Goal: Task Accomplishment & Management: Use online tool/utility

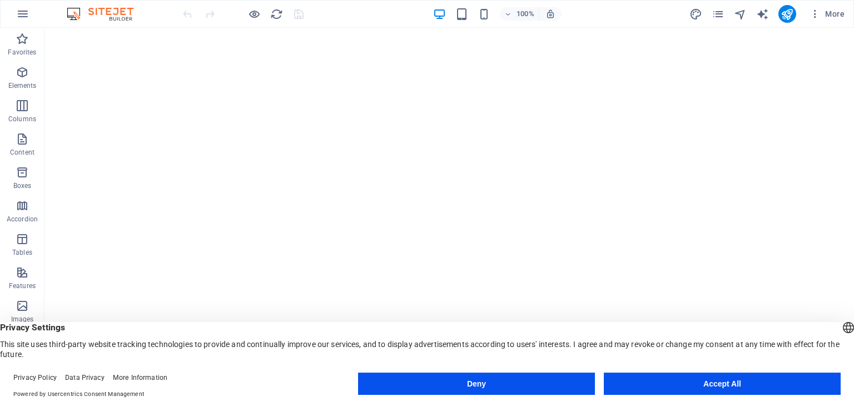
click at [630, 373] on button "Accept All" at bounding box center [722, 384] width 237 height 22
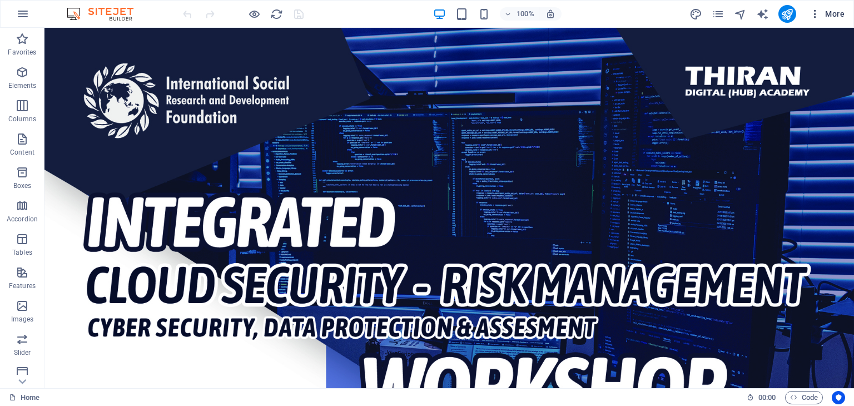
click at [805, 16] on button "More" at bounding box center [827, 14] width 44 height 18
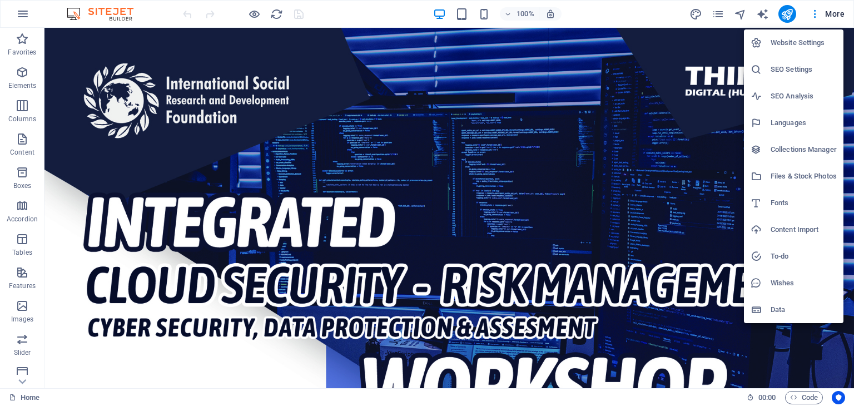
click at [688, 226] on div at bounding box center [427, 203] width 854 height 406
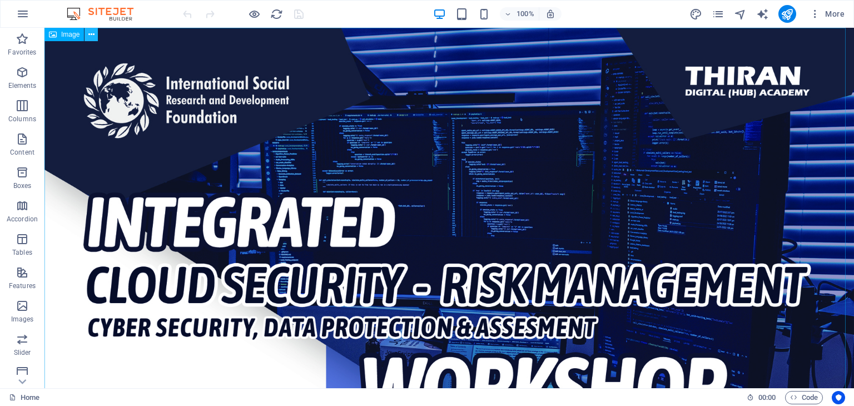
click at [95, 32] on button at bounding box center [91, 34] width 13 height 13
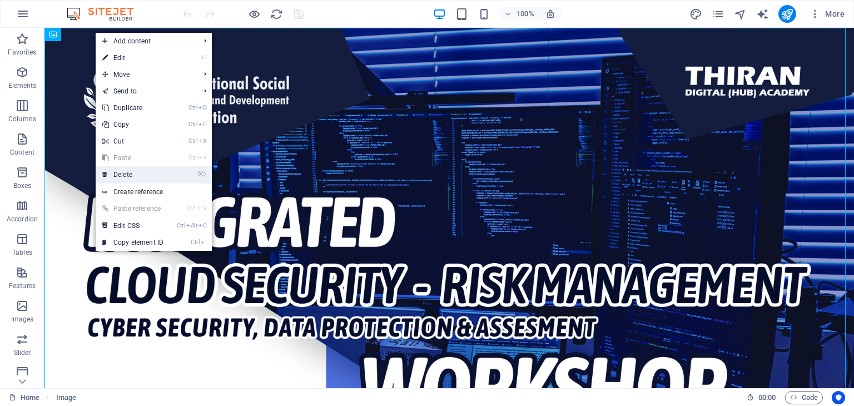
click at [149, 172] on link "⌦ Delete" at bounding box center [133, 174] width 75 height 17
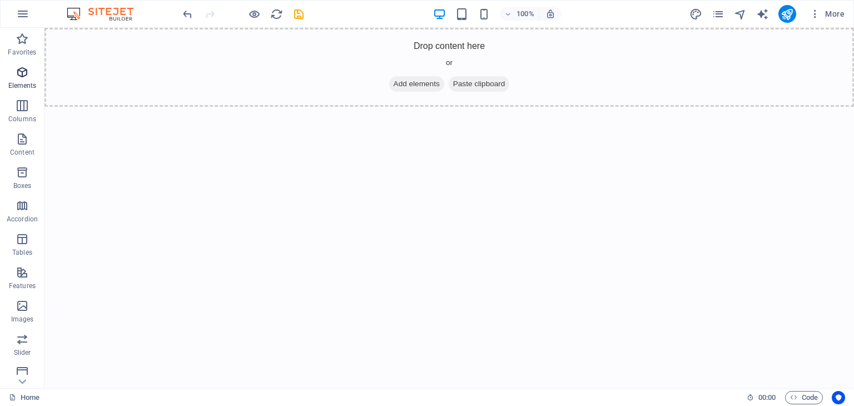
click at [18, 78] on icon "button" at bounding box center [22, 72] width 13 height 13
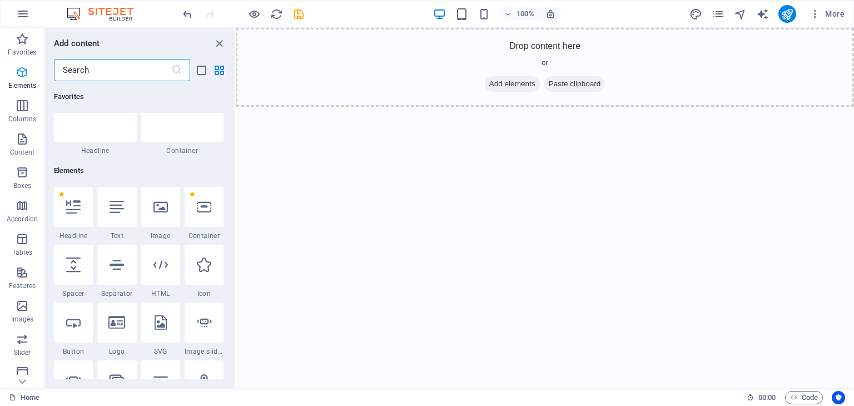
scroll to position [118, 0]
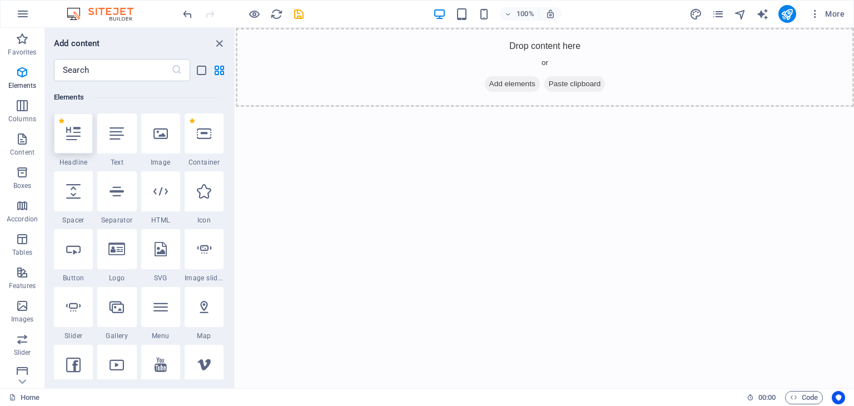
click at [62, 132] on div at bounding box center [73, 133] width 39 height 40
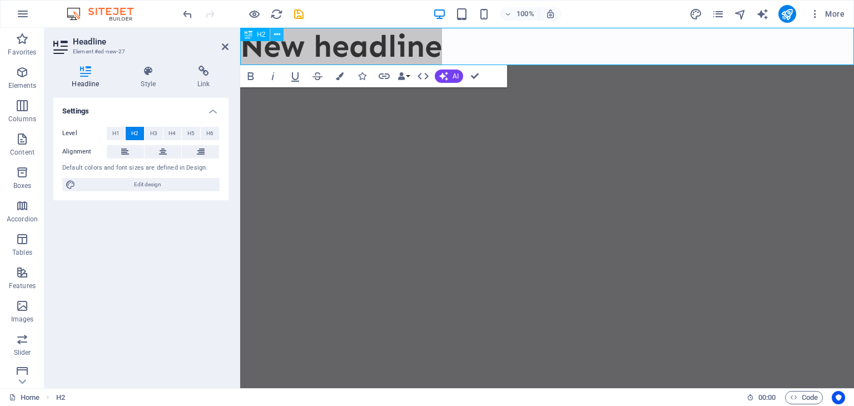
click at [273, 34] on button at bounding box center [276, 34] width 13 height 13
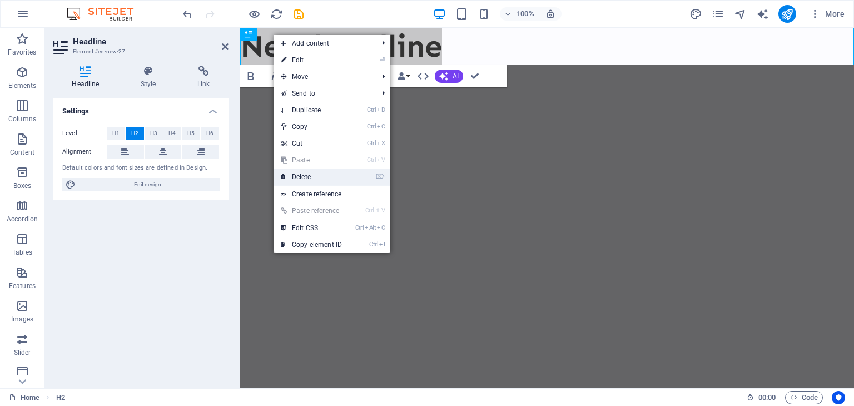
click at [313, 177] on link "⌦ Delete" at bounding box center [311, 177] width 75 height 17
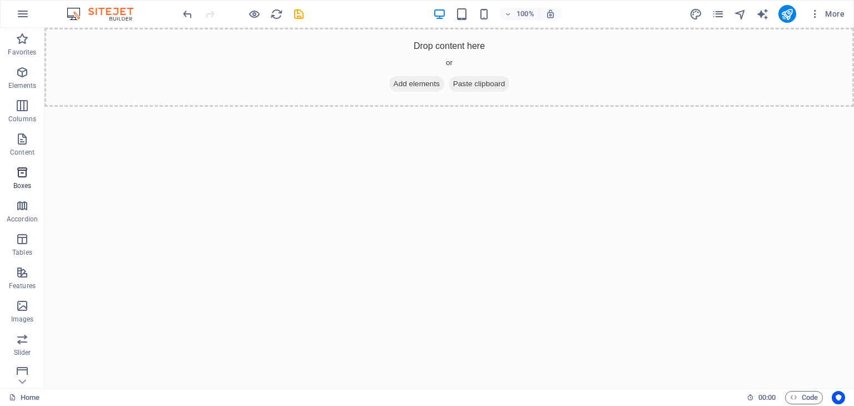
click at [25, 177] on icon "button" at bounding box center [22, 172] width 13 height 13
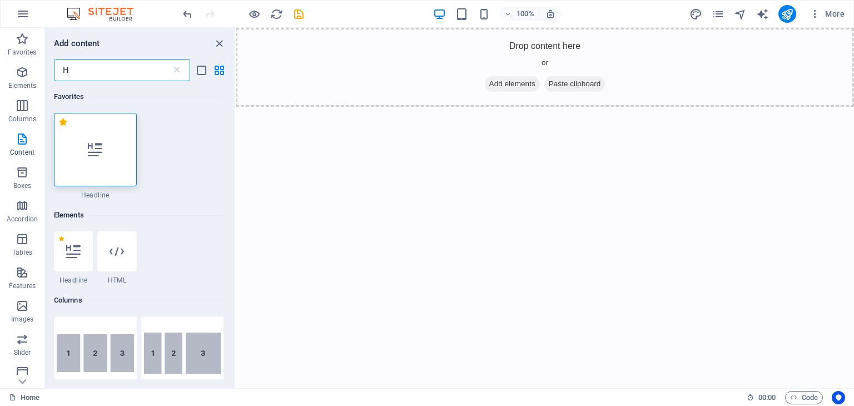
scroll to position [0, 0]
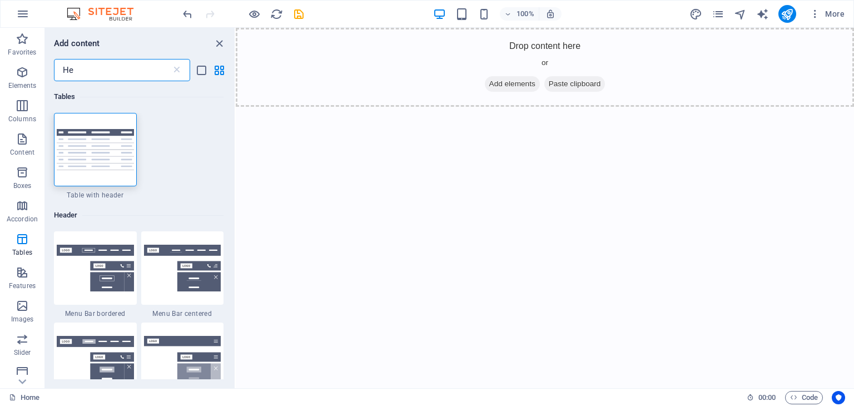
type input "H"
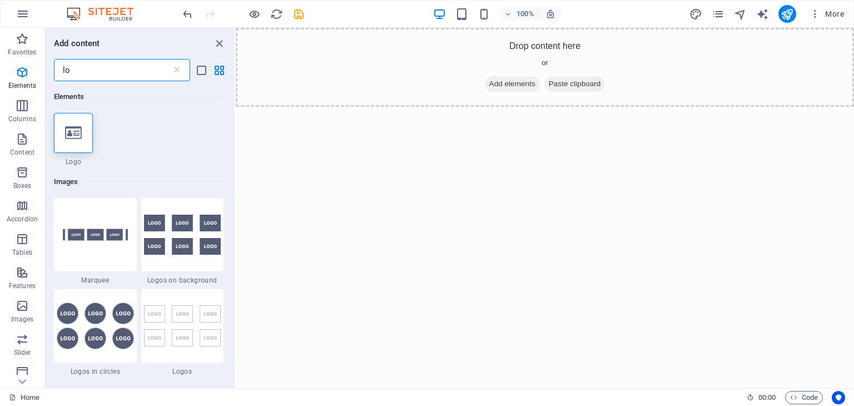
type input "l"
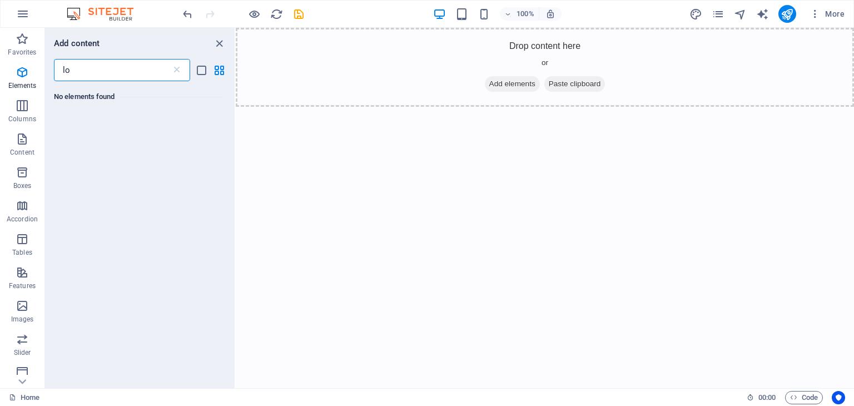
type input "l"
type input "h"
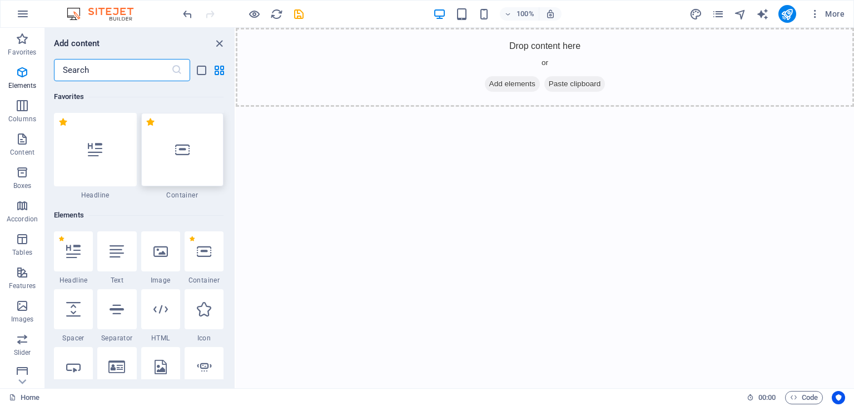
click at [205, 137] on div at bounding box center [182, 149] width 83 height 73
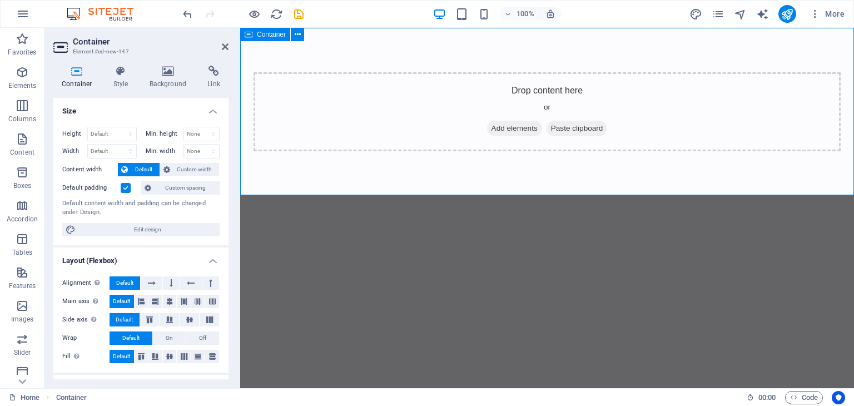
click at [243, 82] on div "Drop content here or Add elements Paste clipboard" at bounding box center [547, 112] width 614 height 168
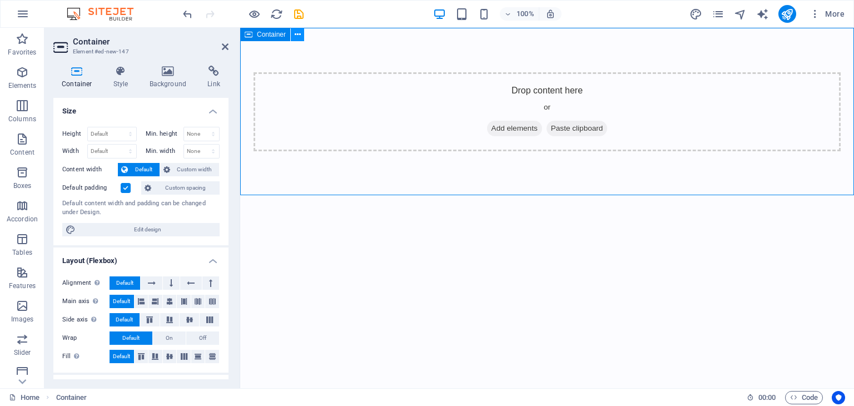
click at [298, 37] on icon at bounding box center [298, 35] width 6 height 12
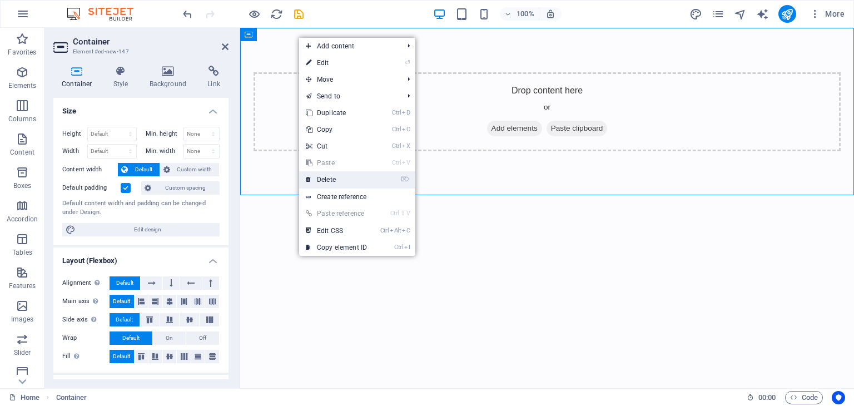
click at [327, 185] on link "⌦ Delete" at bounding box center [336, 179] width 75 height 17
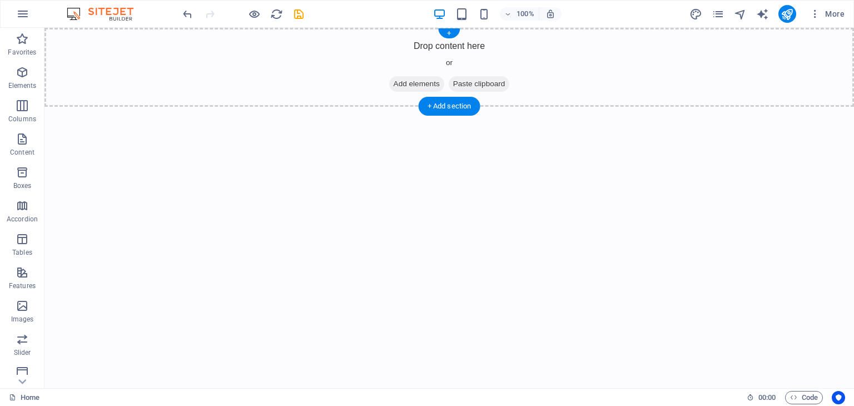
click at [418, 83] on span "Add elements" at bounding box center [416, 84] width 55 height 16
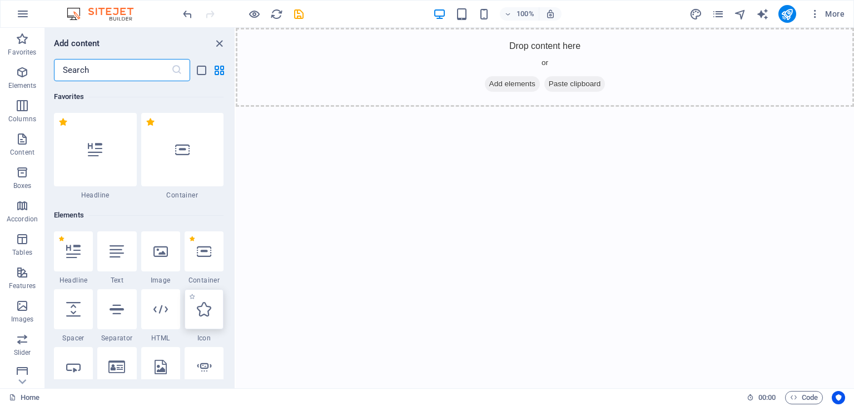
click at [189, 315] on div at bounding box center [204, 309] width 39 height 40
select select "xMidYMid"
select select "px"
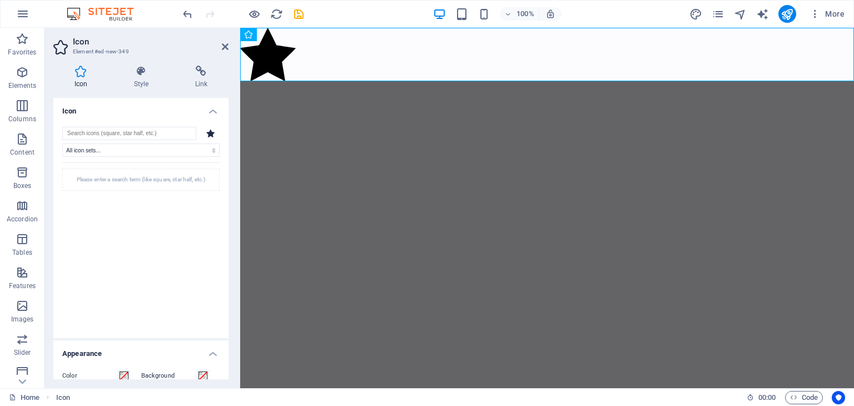
click at [209, 127] on div at bounding box center [211, 133] width 18 height 13
click at [208, 134] on icon at bounding box center [210, 133] width 9 height 8
click at [213, 75] on icon at bounding box center [201, 71] width 55 height 11
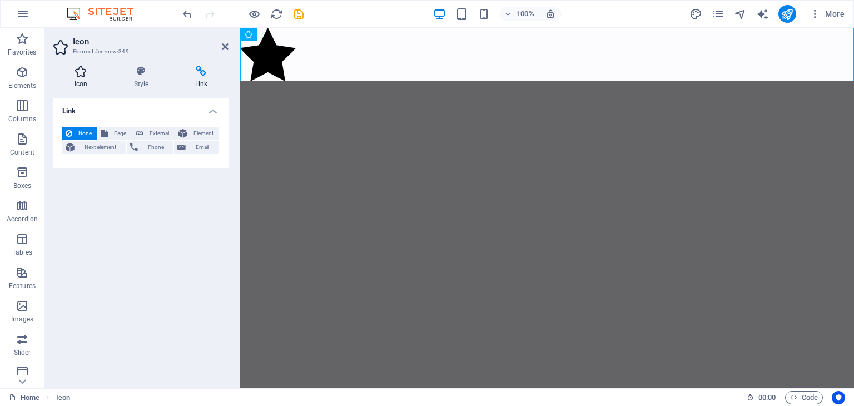
click at [91, 68] on icon at bounding box center [80, 71] width 55 height 11
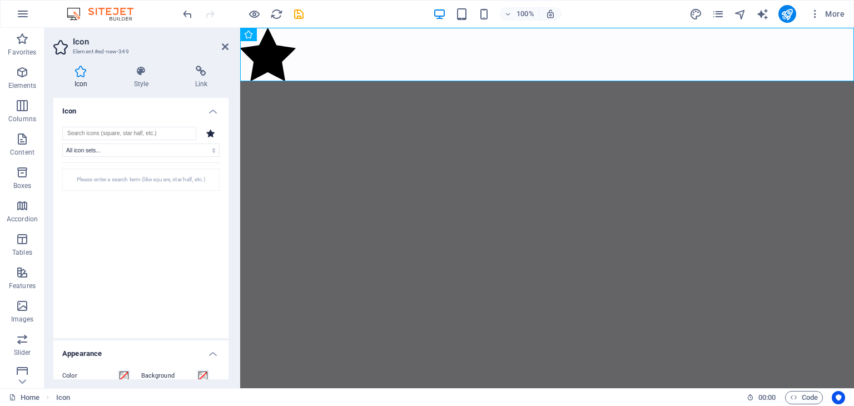
drag, startPoint x: 225, startPoint y: 168, endPoint x: 227, endPoint y: 214, distance: 46.2
click at [226, 214] on div "Icon All icon sets... IcoFont Ionicons FontAwesome Brands FontAwesome Duotone F…" at bounding box center [140, 238] width 175 height 281
drag, startPoint x: 226, startPoint y: 209, endPoint x: 235, endPoint y: 279, distance: 70.6
click at [235, 279] on div "Icon Style Link Icon All icon sets... IcoFont Ionicons FontAwesome Brands FontA…" at bounding box center [140, 223] width 193 height 332
click at [220, 46] on h2 "Icon" at bounding box center [151, 42] width 156 height 10
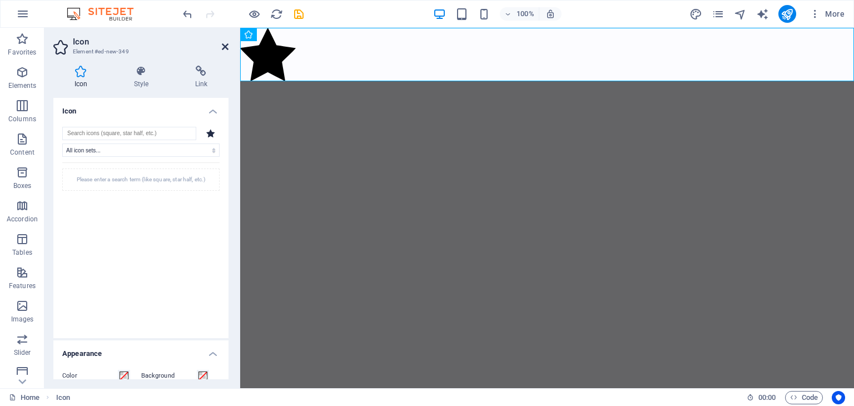
click at [222, 46] on icon at bounding box center [225, 46] width 7 height 9
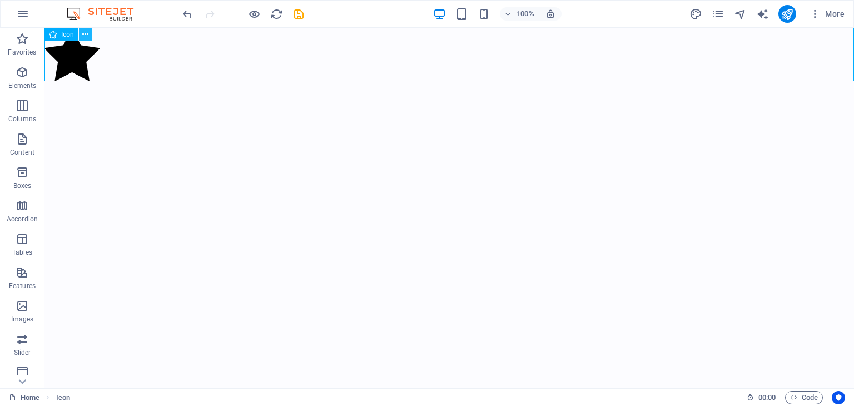
click at [87, 34] on icon at bounding box center [85, 35] width 6 height 12
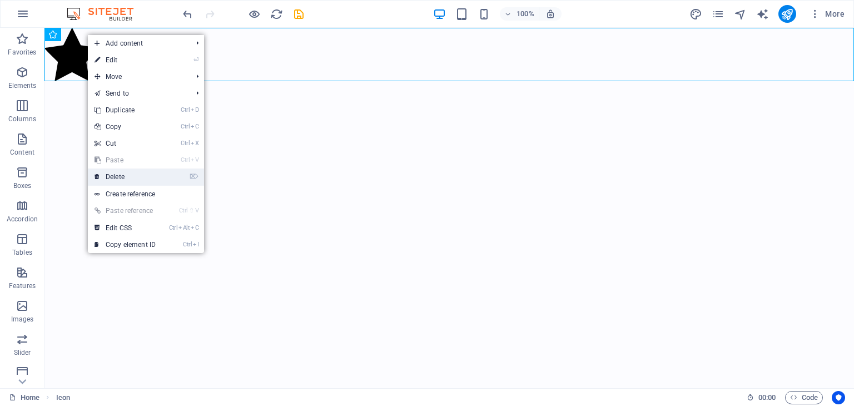
click at [121, 180] on link "⌦ Delete" at bounding box center [125, 177] width 75 height 17
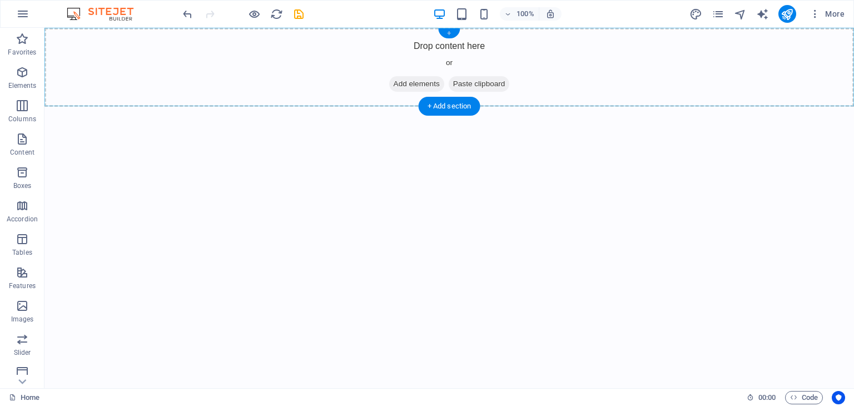
click at [447, 32] on div "+" at bounding box center [449, 33] width 22 height 10
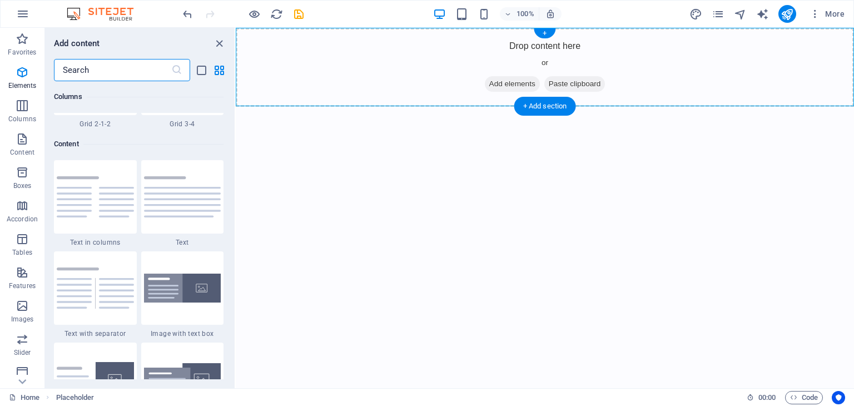
scroll to position [1946, 0]
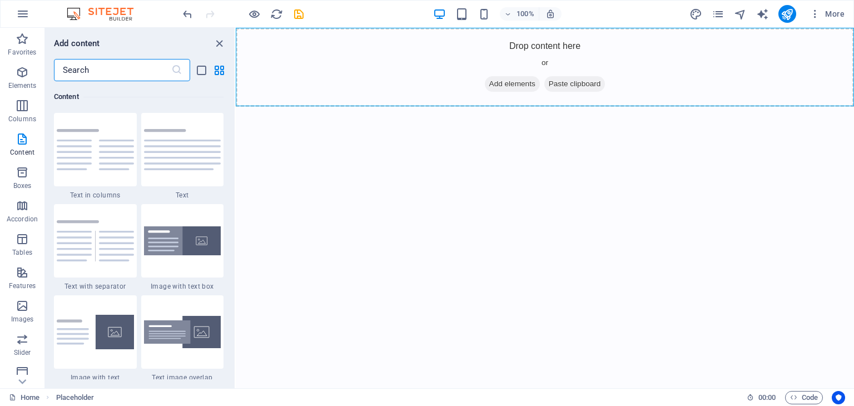
click at [160, 74] on input "text" at bounding box center [112, 70] width 117 height 22
type input "L"
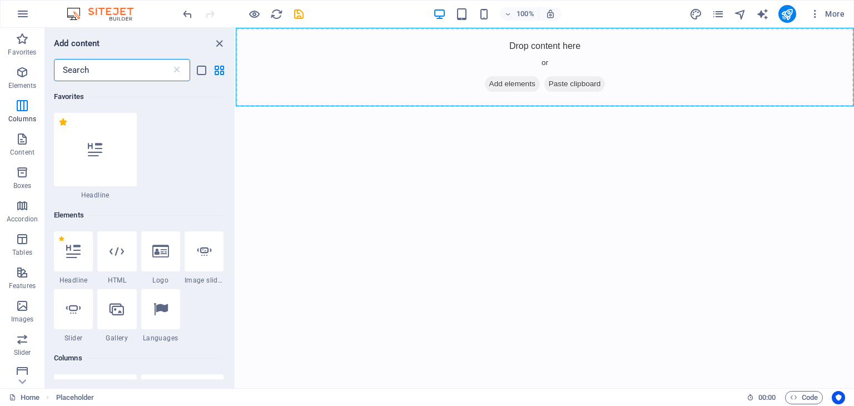
scroll to position [0, 0]
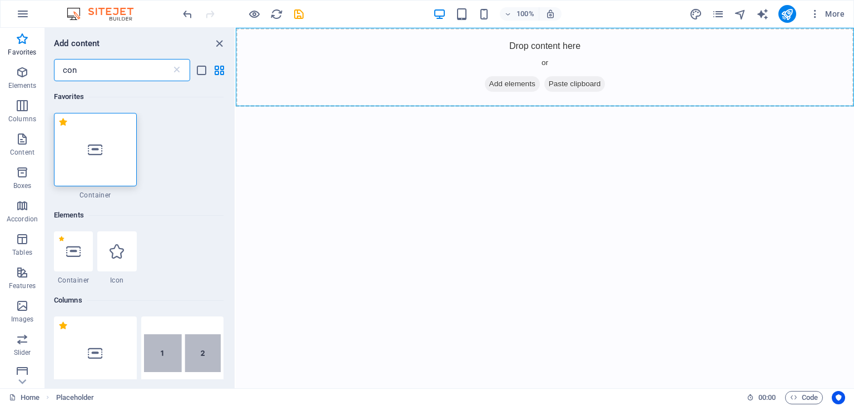
type input "con"
click at [85, 181] on div at bounding box center [95, 149] width 83 height 73
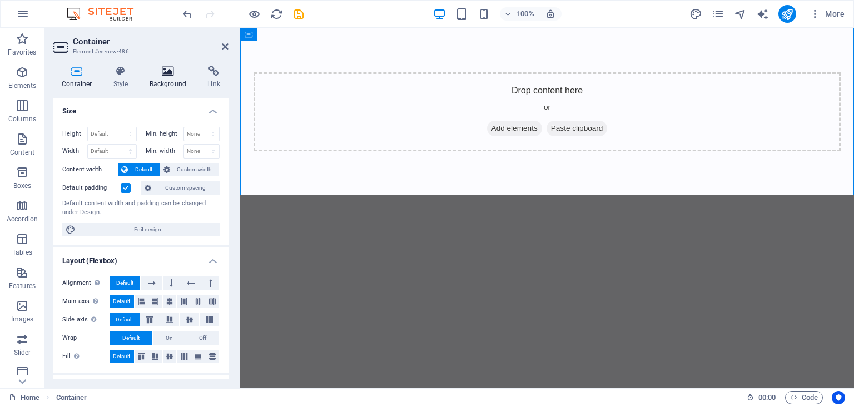
click at [166, 75] on icon at bounding box center [168, 71] width 54 height 11
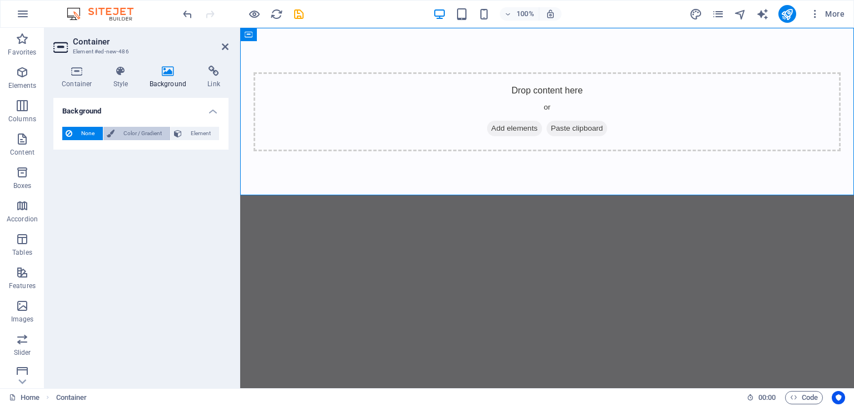
click at [130, 136] on span "Color / Gradient" at bounding box center [142, 133] width 49 height 13
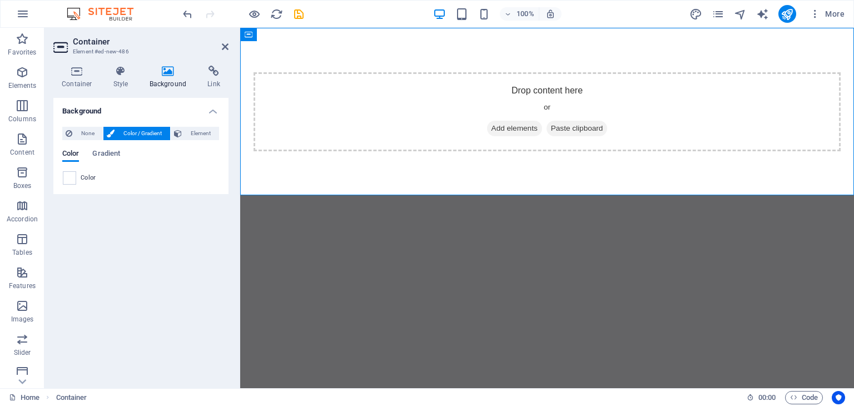
click at [93, 171] on div "Color" at bounding box center [141, 177] width 156 height 13
click at [111, 147] on div "Color Gradient Color" at bounding box center [140, 163] width 157 height 44
click at [108, 155] on span "Gradient" at bounding box center [106, 155] width 28 height 16
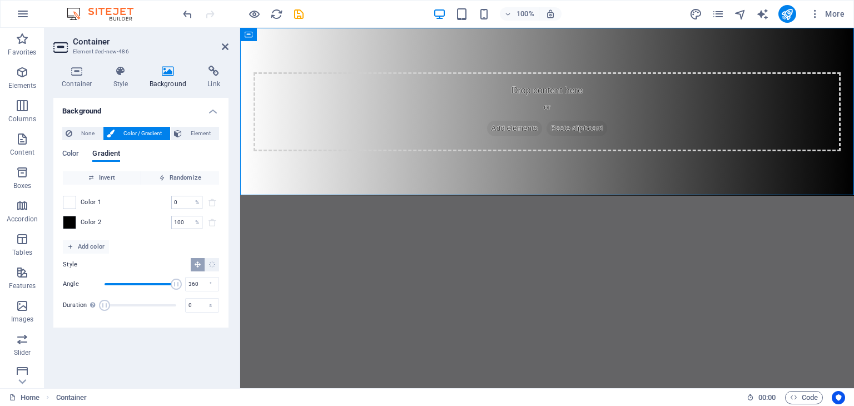
drag, startPoint x: 125, startPoint y: 285, endPoint x: 182, endPoint y: 285, distance: 57.3
click at [182, 285] on span "Angle" at bounding box center [176, 284] width 11 height 11
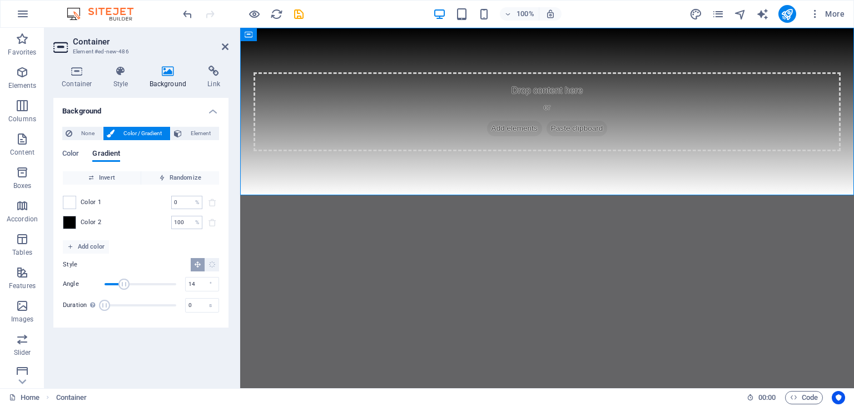
type input "0"
drag, startPoint x: 176, startPoint y: 284, endPoint x: 97, endPoint y: 280, distance: 78.6
click at [97, 280] on div "Angle 0 °" at bounding box center [141, 284] width 156 height 17
drag, startPoint x: 104, startPoint y: 300, endPoint x: 150, endPoint y: 303, distance: 46.3
click at [146, 303] on span "Duration" at bounding box center [140, 305] width 11 height 11
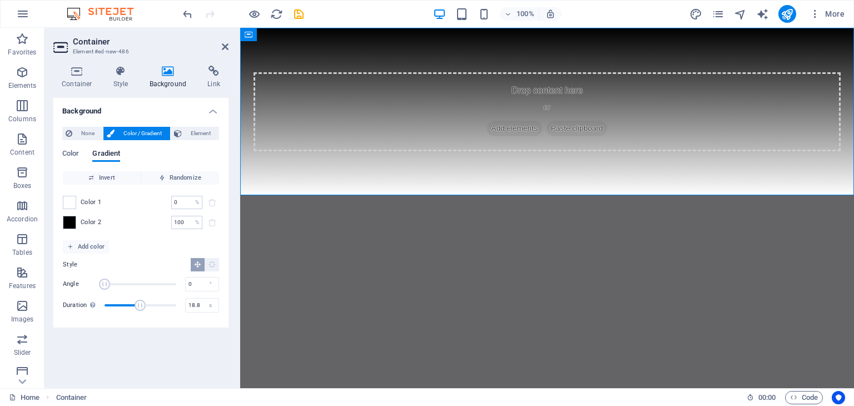
type input "19"
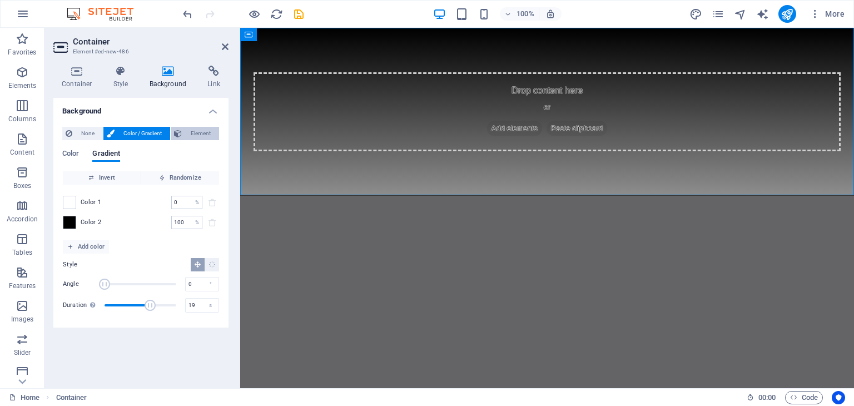
click at [176, 132] on icon at bounding box center [178, 133] width 8 height 13
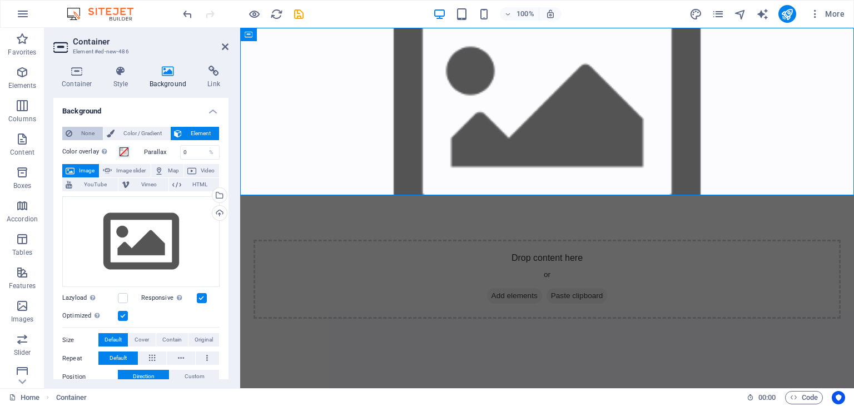
click at [94, 135] on span "None" at bounding box center [88, 133] width 24 height 13
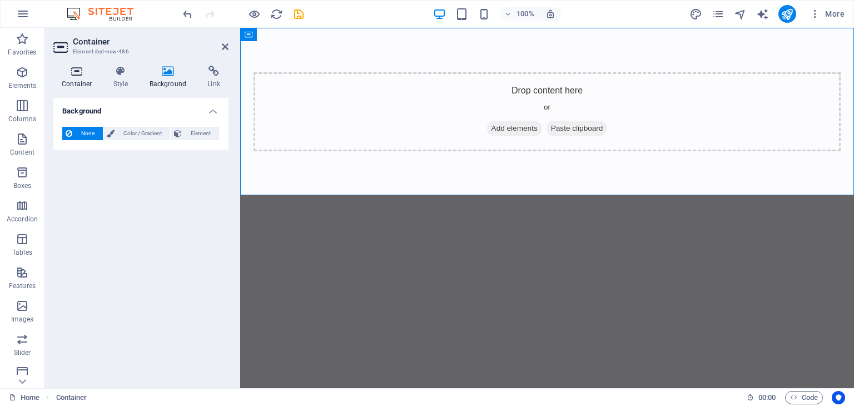
click at [87, 71] on icon at bounding box center [76, 71] width 47 height 11
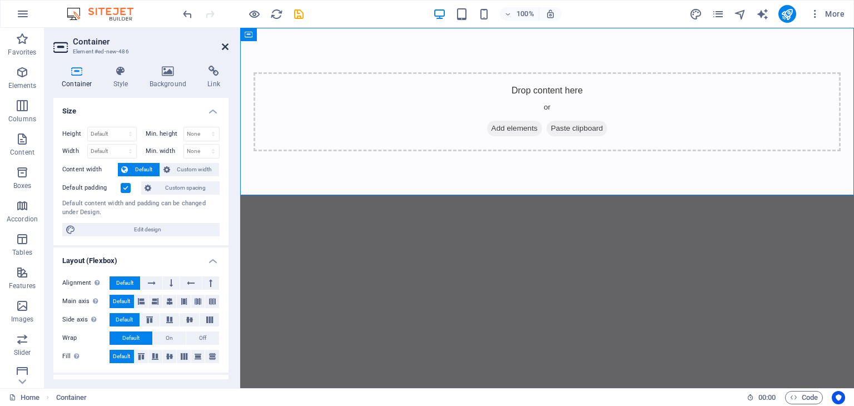
click at [225, 43] on icon at bounding box center [225, 46] width 7 height 9
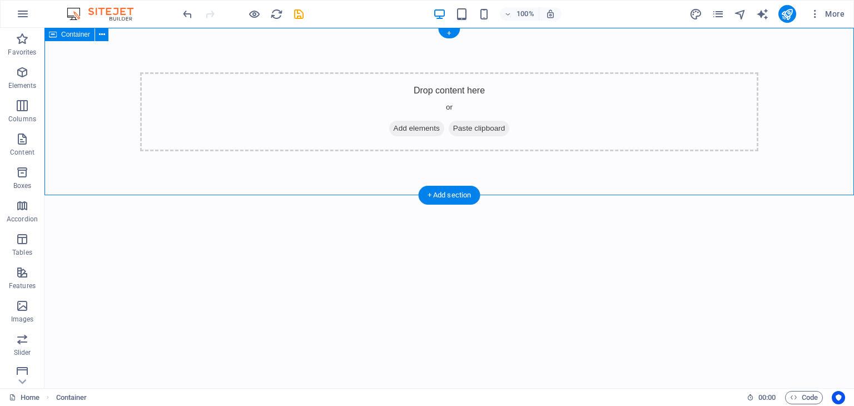
click at [414, 130] on span "Add elements" at bounding box center [416, 129] width 55 height 16
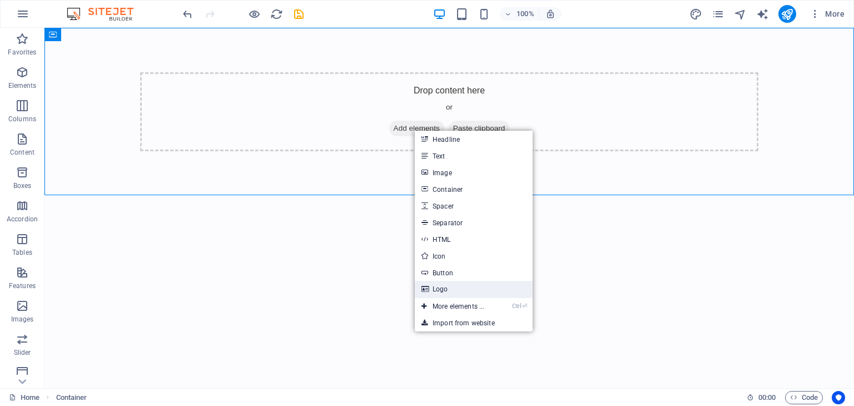
click at [485, 292] on link "Logo" at bounding box center [474, 289] width 118 height 17
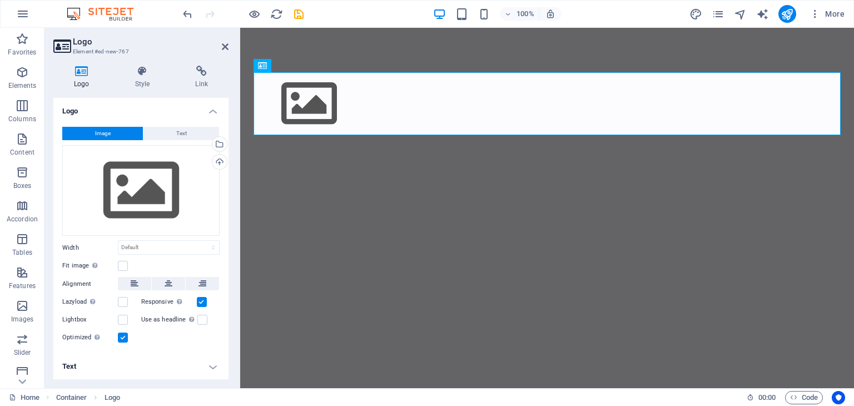
drag, startPoint x: 226, startPoint y: 128, endPoint x: 226, endPoint y: 145, distance: 17.2
click at [226, 145] on div "Image Text Drag files here, click to choose files or select files from Files or…" at bounding box center [140, 236] width 175 height 236
click at [215, 156] on div "Upload" at bounding box center [218, 163] width 17 height 17
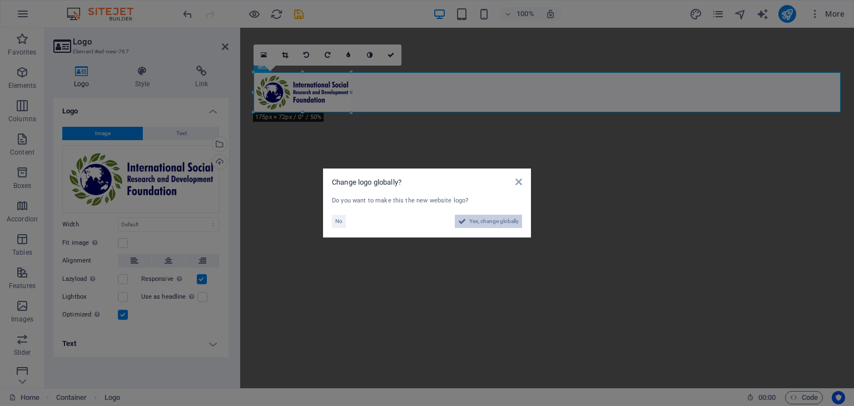
click at [503, 224] on span "Yes, change globally" at bounding box center [494, 221] width 50 height 13
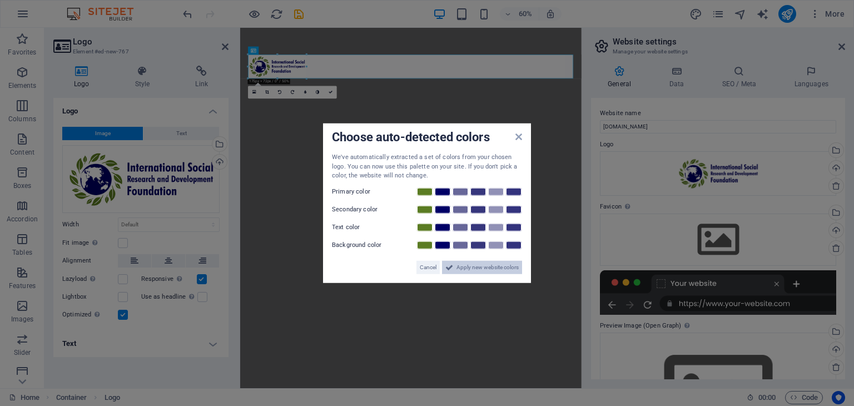
click at [498, 263] on span "Apply new website colors" at bounding box center [488, 266] width 62 height 13
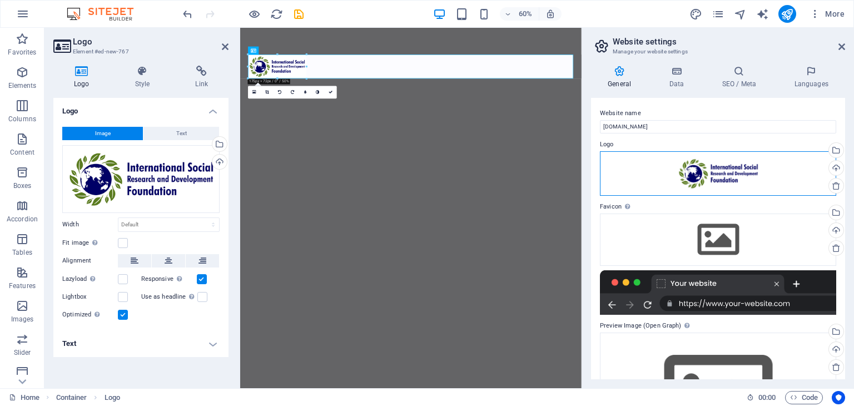
click at [657, 165] on div "Drag files here, click to choose files or select files from Files or our free s…" at bounding box center [718, 173] width 236 height 44
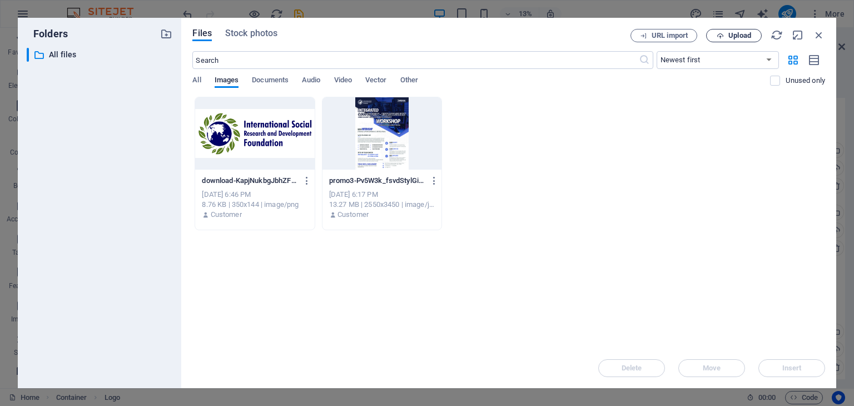
click at [720, 39] on button "Upload" at bounding box center [734, 35] width 56 height 13
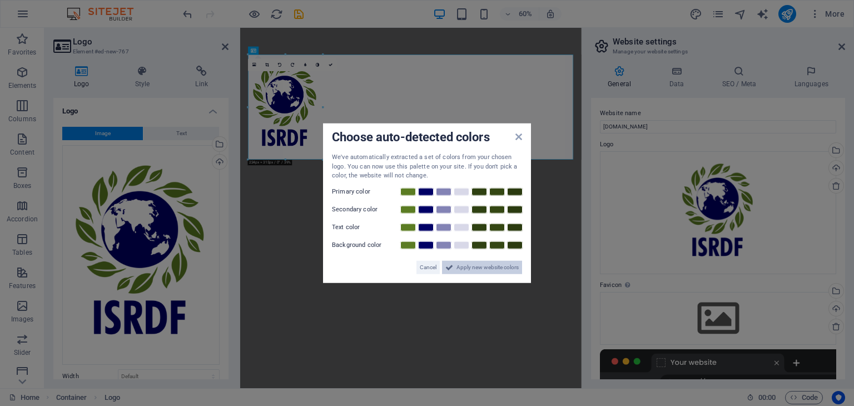
click at [483, 268] on span "Apply new website colors" at bounding box center [488, 266] width 62 height 13
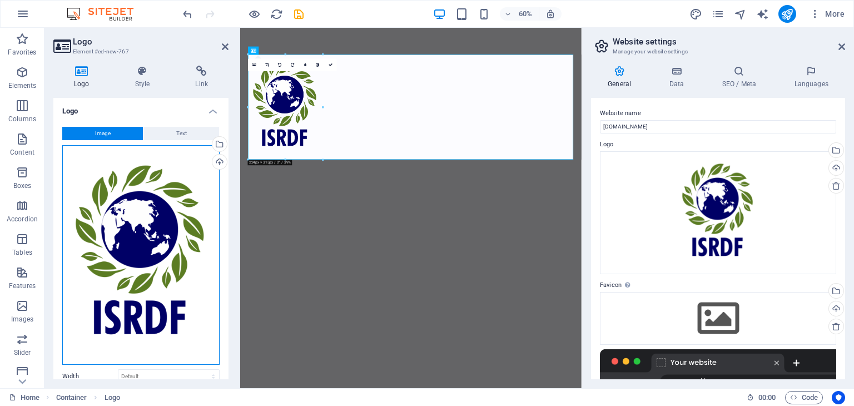
click at [175, 216] on div "Drag files here, click to choose files or select files from Files or our free s…" at bounding box center [140, 255] width 157 height 220
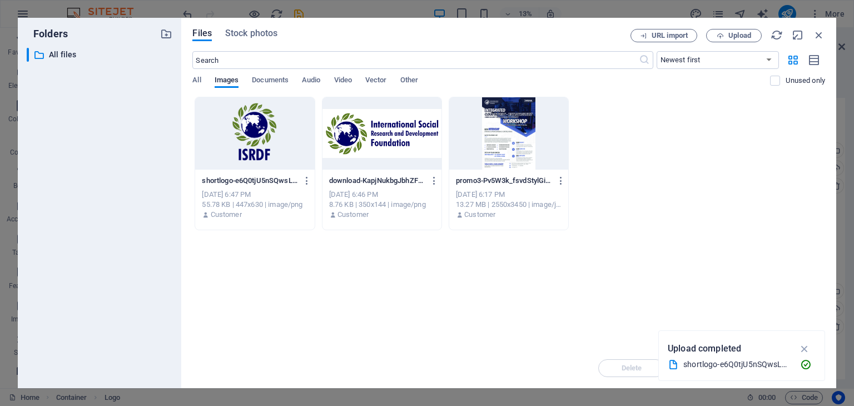
click at [398, 166] on div at bounding box center [382, 133] width 119 height 72
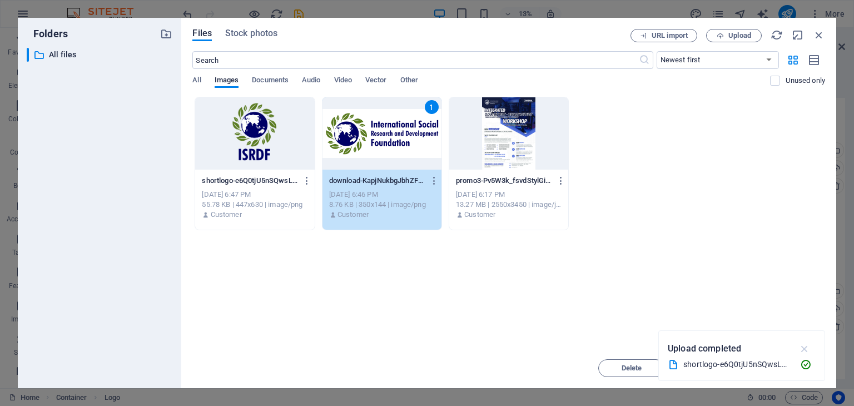
click at [799, 352] on button "button" at bounding box center [805, 349] width 22 height 18
click at [776, 368] on span "Insert" at bounding box center [792, 368] width 58 height 7
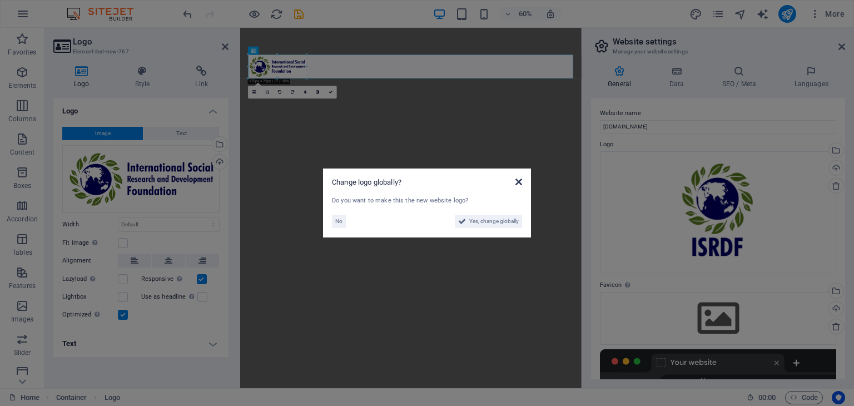
click at [517, 182] on icon at bounding box center [519, 181] width 7 height 9
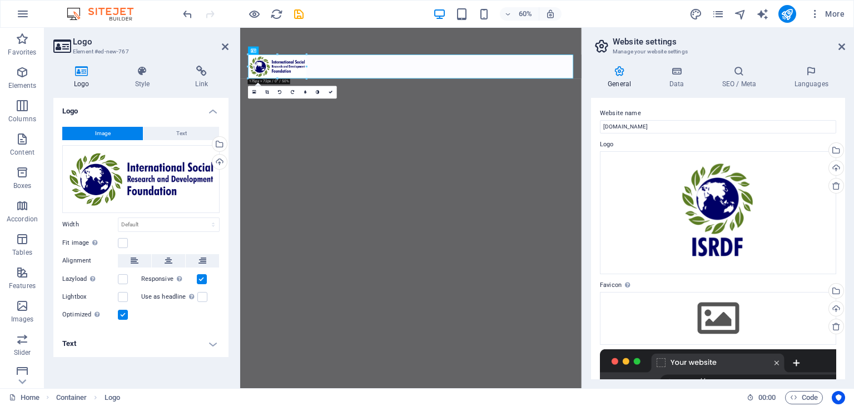
click at [331, 157] on html "Skip to main content" at bounding box center [524, 92] width 569 height 129
click at [644, 301] on div "Drag files here, click to choose files or select files from Files or our free s…" at bounding box center [718, 318] width 236 height 52
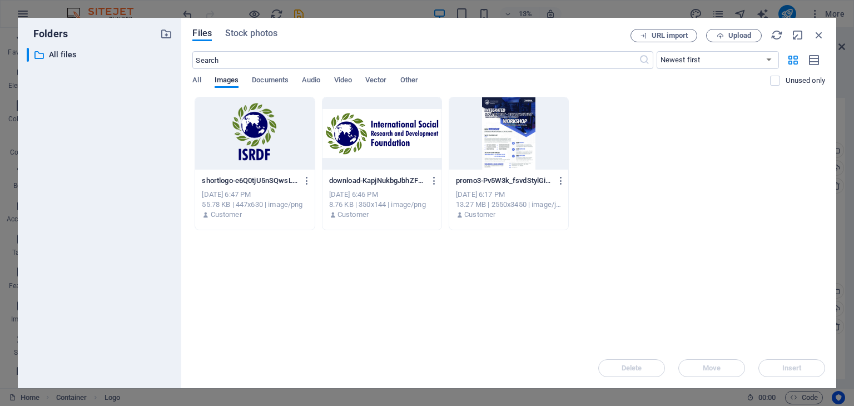
click at [389, 172] on div "download-KapjNukbgJbhZFCfDam74g.png download-KapjNukbgJbhZFCfDam74g.png" at bounding box center [382, 181] width 106 height 18
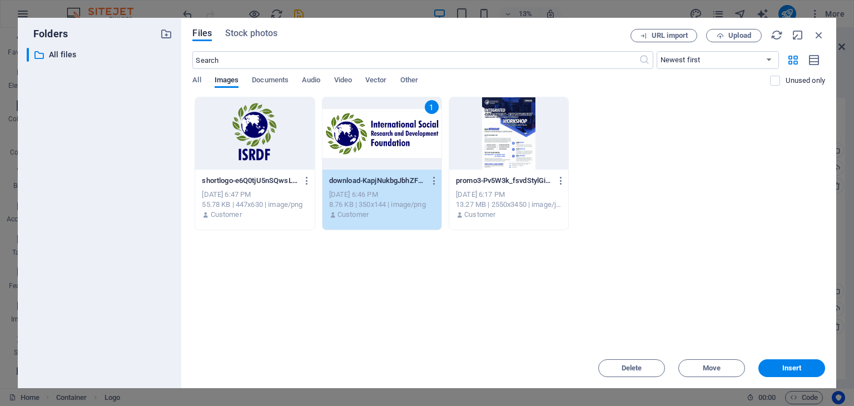
click at [289, 173] on div "shortlogo-e6Q0tjU5nSQwsL8tYPmjbA-LcQwX72_wkckZNoLUUIr6A.png shortlogo-e6Q0tjU5n…" at bounding box center [255, 181] width 106 height 18
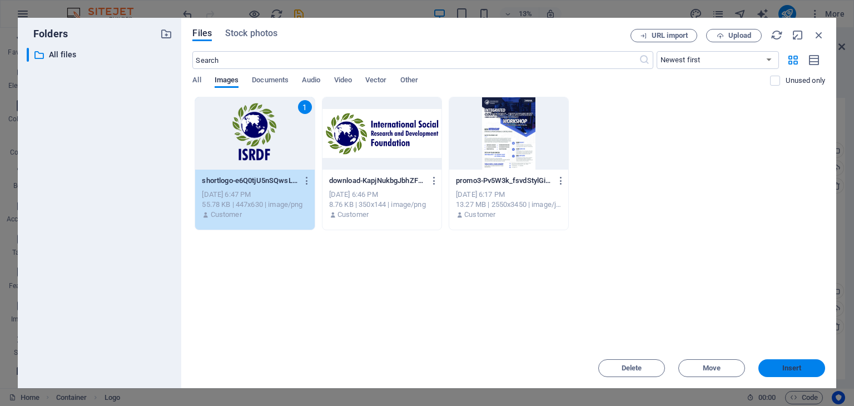
click at [815, 367] on span "Insert" at bounding box center [792, 368] width 58 height 7
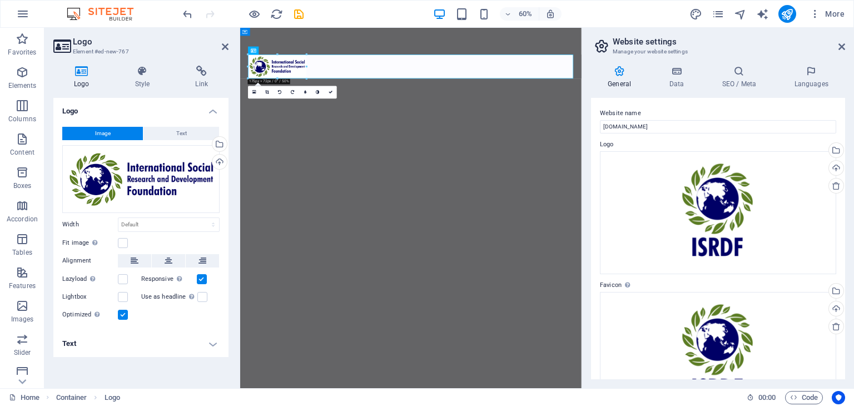
click at [834, 44] on h2 "Website settings" at bounding box center [729, 42] width 233 height 10
click at [837, 44] on h2 "Website settings" at bounding box center [729, 42] width 233 height 10
click at [839, 46] on icon at bounding box center [842, 46] width 7 height 9
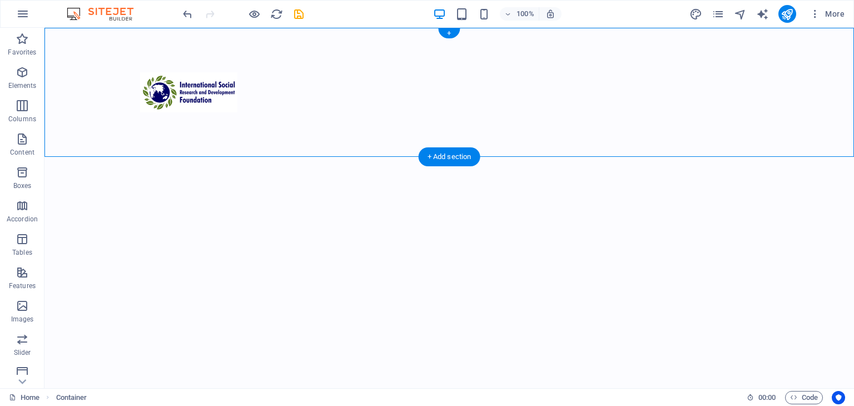
drag, startPoint x: 211, startPoint y: 118, endPoint x: 385, endPoint y: 93, distance: 175.4
click at [385, 93] on div at bounding box center [449, 92] width 810 height 129
drag, startPoint x: 350, startPoint y: 144, endPoint x: 265, endPoint y: 109, distance: 92.3
click at [338, 141] on div at bounding box center [449, 92] width 810 height 129
drag, startPoint x: 213, startPoint y: 71, endPoint x: 156, endPoint y: 46, distance: 62.7
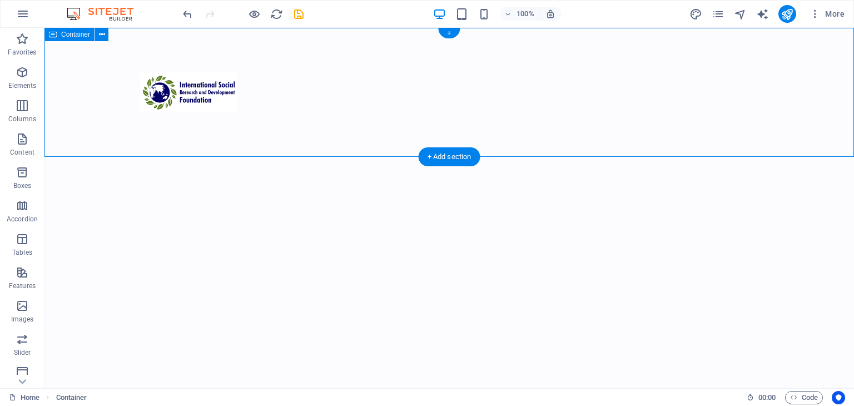
click at [156, 46] on div at bounding box center [449, 92] width 810 height 129
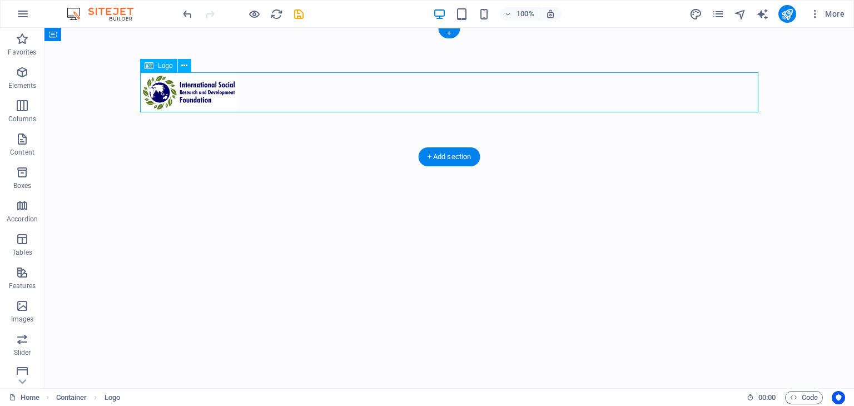
drag, startPoint x: 235, startPoint y: 110, endPoint x: 210, endPoint y: 100, distance: 27.5
click at [210, 100] on div at bounding box center [449, 92] width 619 height 40
click at [184, 68] on icon at bounding box center [184, 66] width 6 height 12
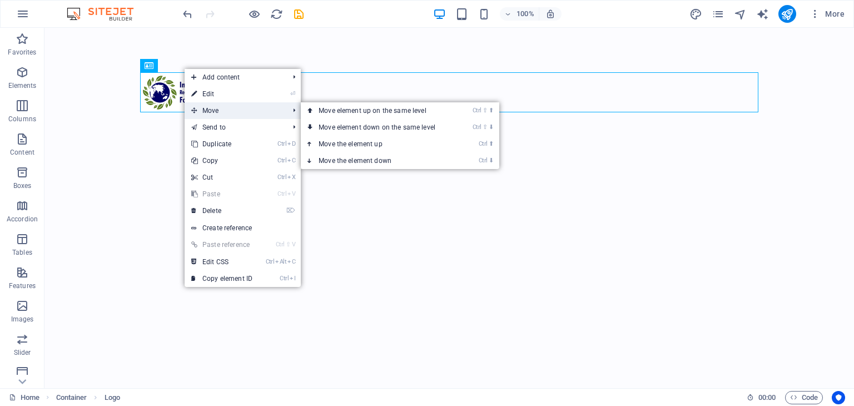
click at [229, 108] on span "Move" at bounding box center [235, 110] width 100 height 17
click at [368, 114] on link "Ctrl ⇧ ⬆ Move element up on the same level" at bounding box center [379, 110] width 157 height 17
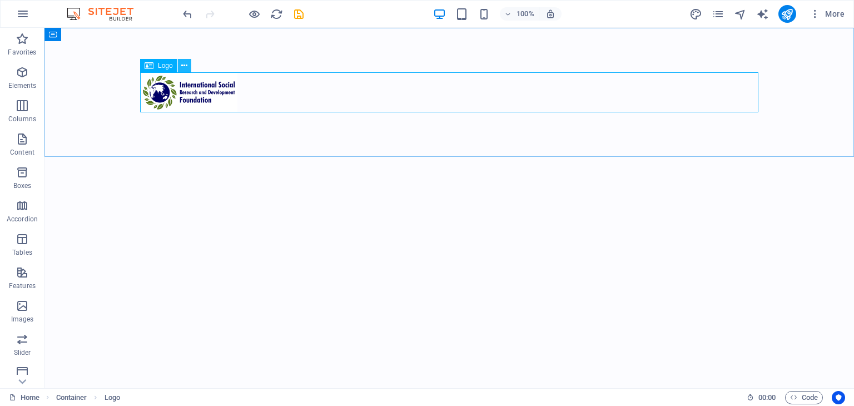
click at [182, 67] on icon at bounding box center [184, 66] width 6 height 12
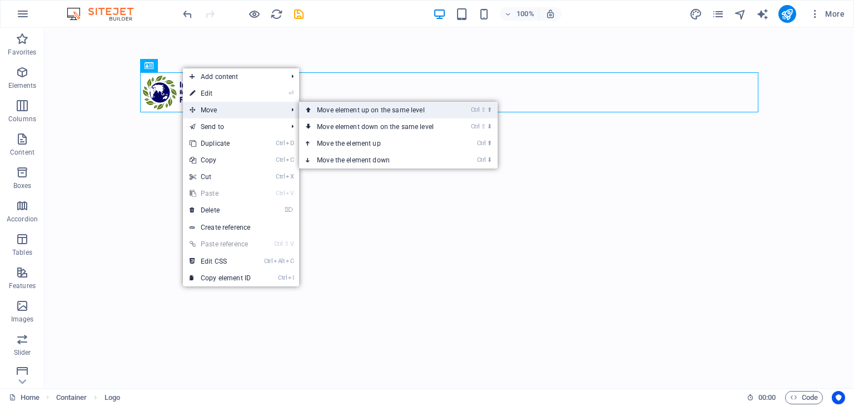
click at [367, 114] on link "Ctrl ⇧ ⬆ Move element up on the same level" at bounding box center [377, 110] width 157 height 17
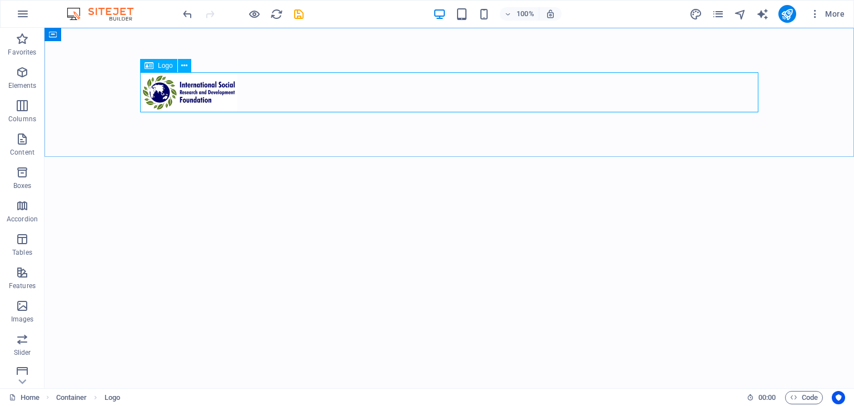
click at [189, 73] on div at bounding box center [449, 92] width 619 height 40
click at [187, 67] on icon at bounding box center [184, 66] width 6 height 12
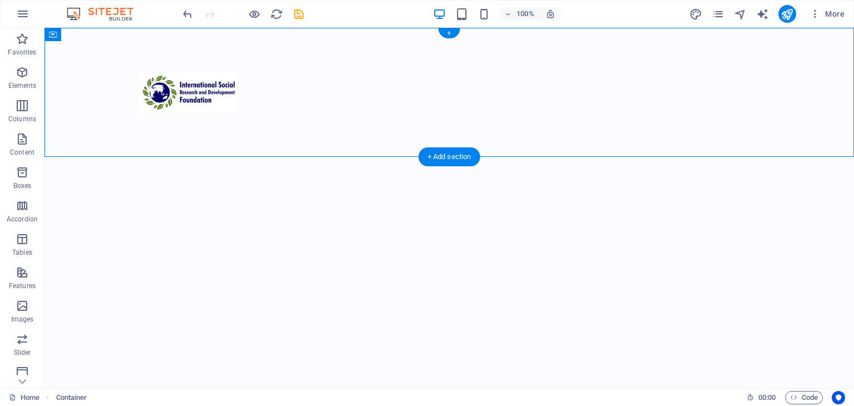
drag, startPoint x: 214, startPoint y: 113, endPoint x: 125, endPoint y: 83, distance: 93.4
click at [125, 83] on div at bounding box center [449, 92] width 810 height 129
click at [226, 81] on div at bounding box center [449, 92] width 619 height 40
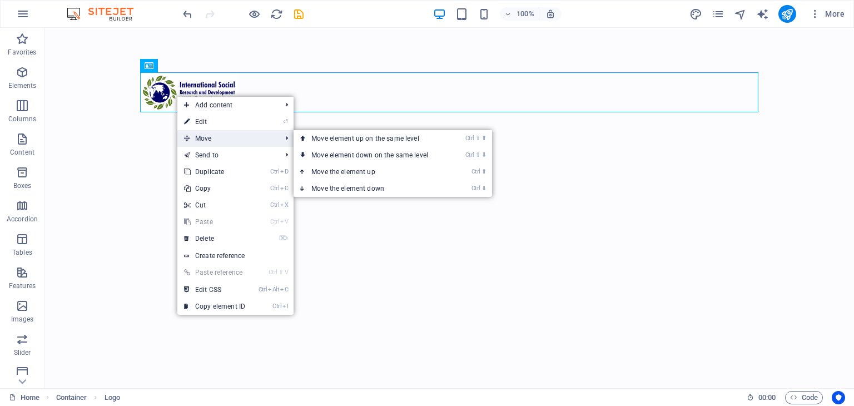
drag, startPoint x: 201, startPoint y: 136, endPoint x: 189, endPoint y: 135, distance: 12.9
click at [189, 135] on span "Move" at bounding box center [227, 138] width 100 height 17
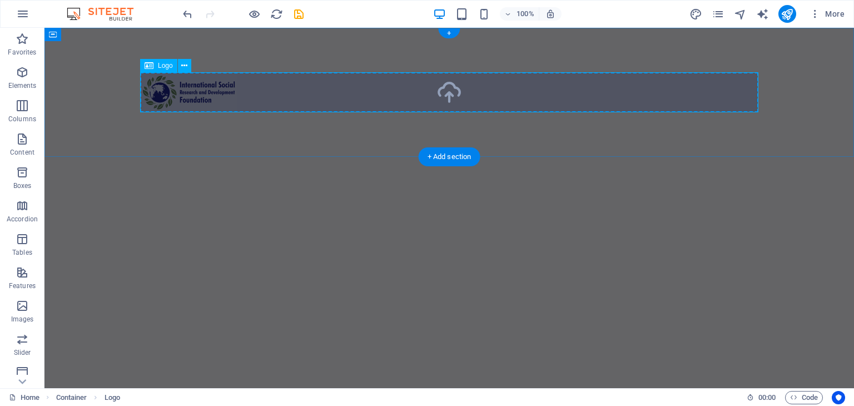
click at [149, 96] on div at bounding box center [449, 92] width 619 height 40
click at [285, 147] on div at bounding box center [449, 92] width 810 height 129
click at [304, 98] on div at bounding box center [449, 92] width 619 height 40
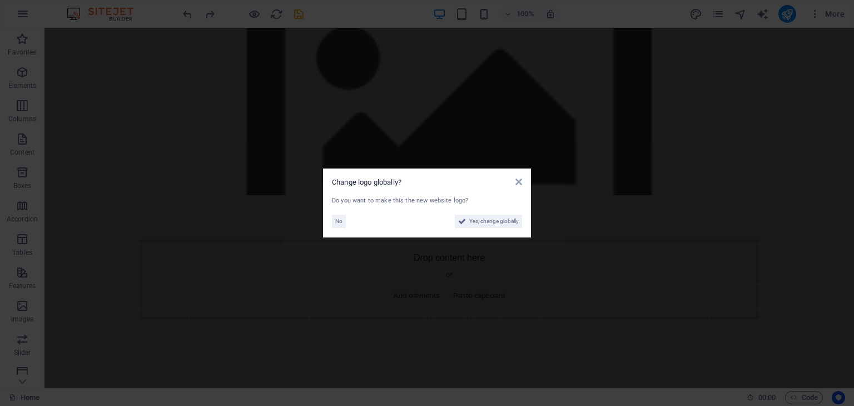
click at [519, 182] on icon at bounding box center [519, 181] width 7 height 9
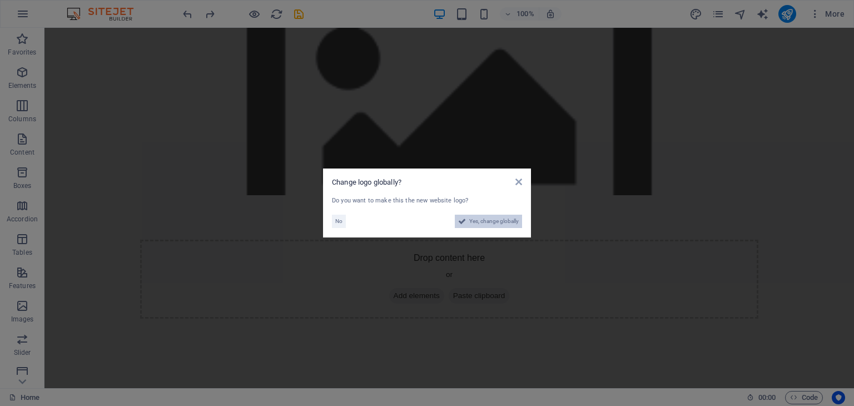
click at [494, 217] on span "Yes, change globally" at bounding box center [494, 221] width 50 height 13
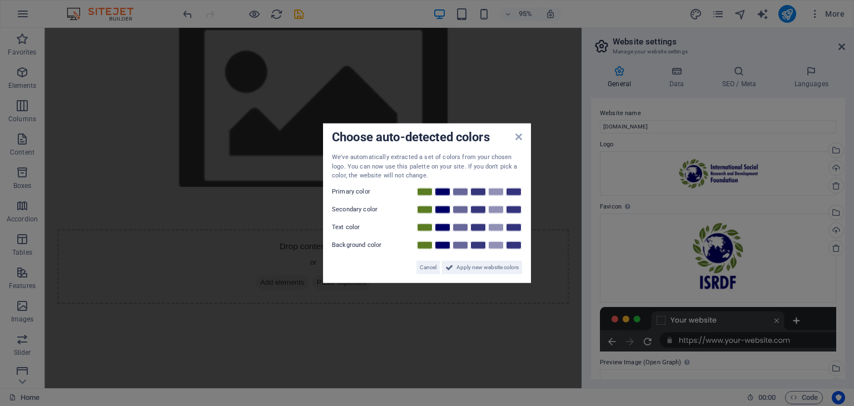
click at [518, 141] on div "Choose auto-detected colors" at bounding box center [427, 138] width 190 height 12
click at [521, 136] on div "Choose auto-detected colors We've automatically extracted a set of colors from …" at bounding box center [427, 203] width 208 height 160
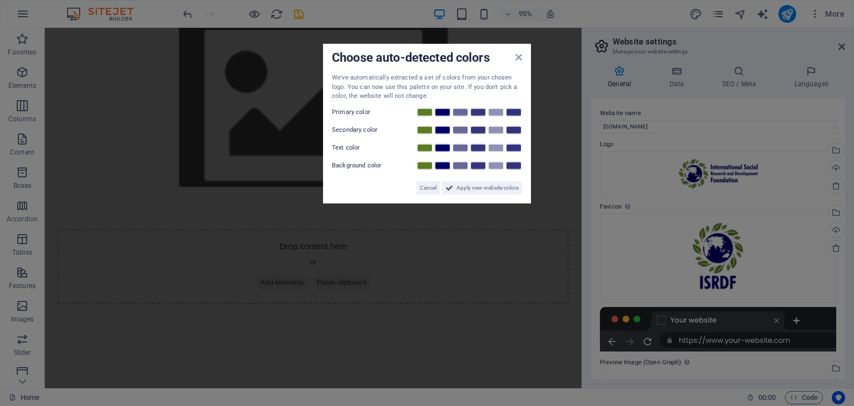
click at [528, 65] on div "Choose auto-detected colors We've automatically extracted a set of colors from …" at bounding box center [427, 124] width 208 height 160
click at [517, 59] on icon at bounding box center [519, 57] width 7 height 9
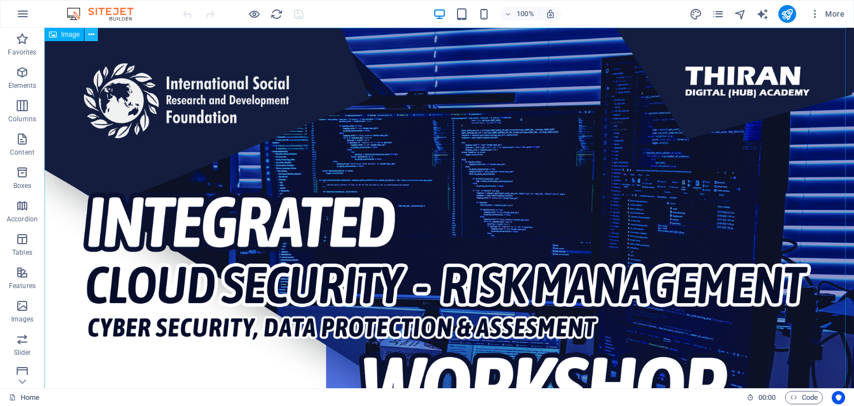
click at [95, 36] on button at bounding box center [91, 34] width 13 height 13
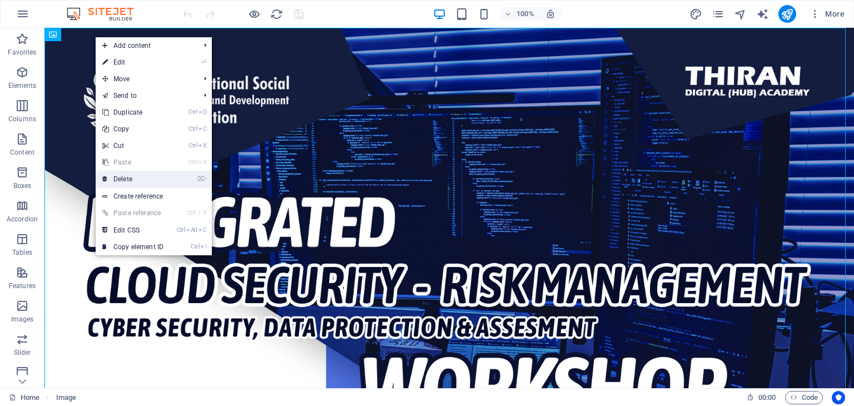
click at [118, 174] on link "⌦ Delete" at bounding box center [133, 179] width 75 height 17
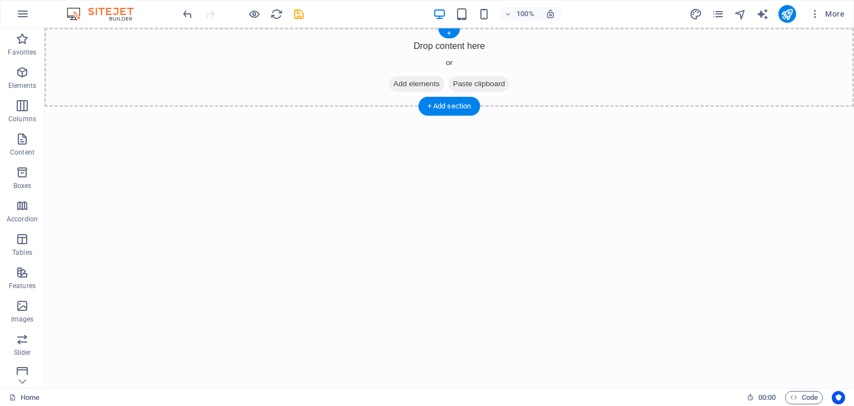
click at [432, 84] on span "Add elements" at bounding box center [416, 84] width 55 height 16
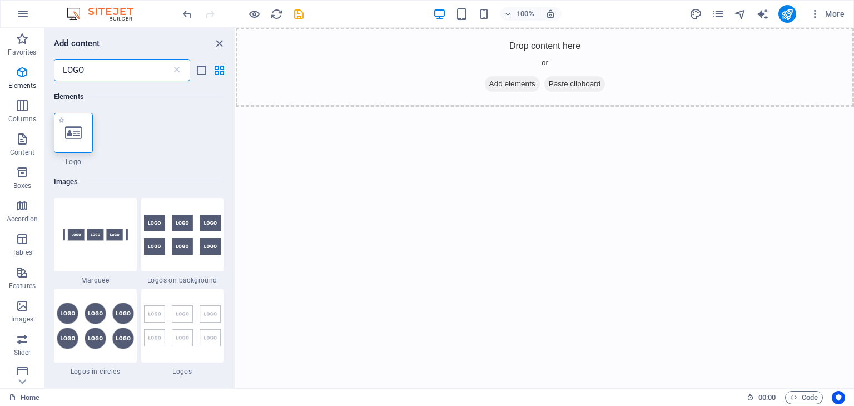
type input "LOGO"
click at [82, 118] on div at bounding box center [73, 133] width 39 height 40
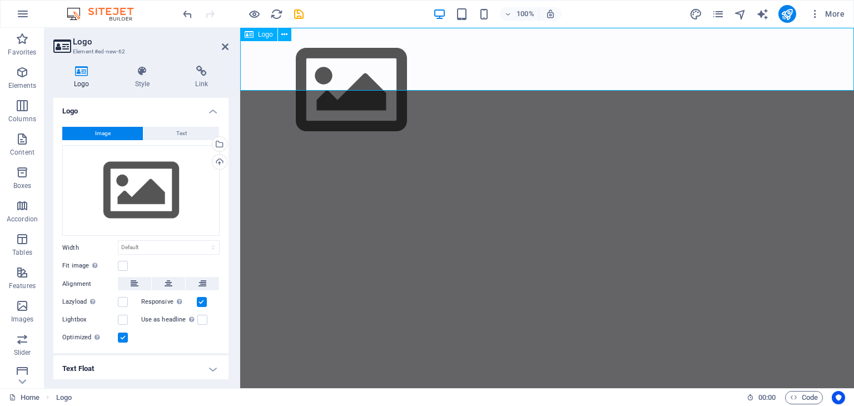
click at [291, 56] on div at bounding box center [547, 90] width 614 height 125
click at [226, 125] on div "Image Text Drag files here, click to choose files or select files from Files or…" at bounding box center [140, 236] width 175 height 236
click at [220, 164] on div "Upload" at bounding box center [218, 163] width 17 height 17
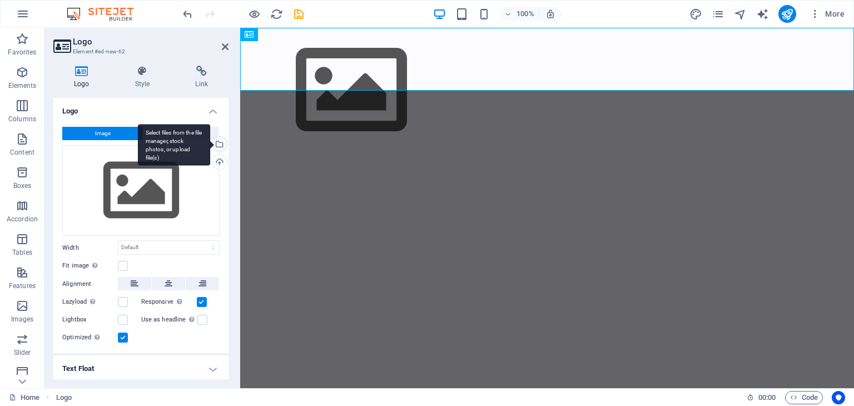
click at [220, 143] on div "Select files from the file manager, stock photos, or upload file(s)" at bounding box center [218, 145] width 17 height 17
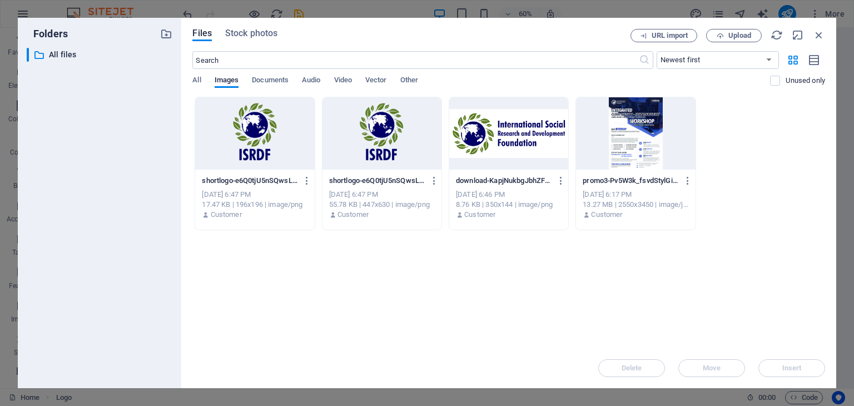
click at [508, 167] on div at bounding box center [508, 133] width 119 height 72
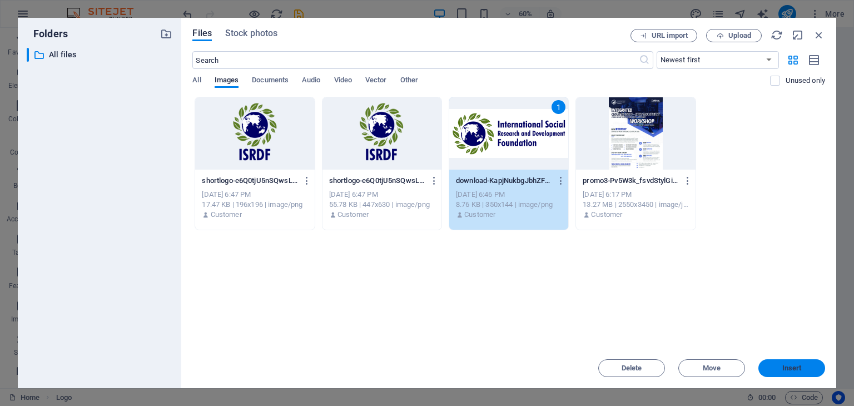
click at [792, 375] on button "Insert" at bounding box center [792, 368] width 67 height 18
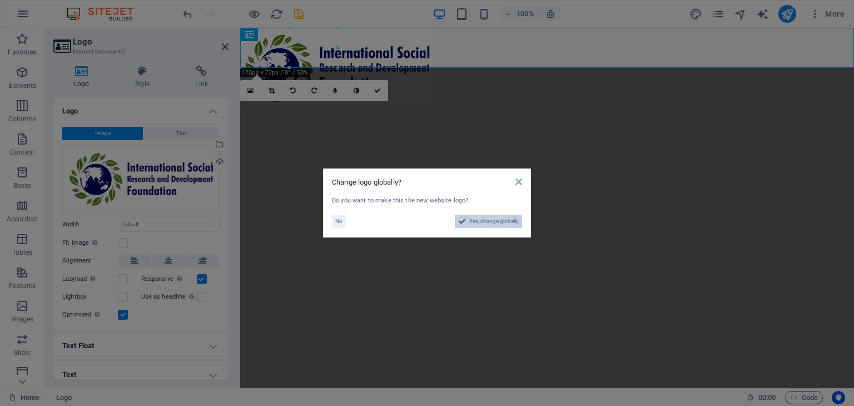
click at [471, 221] on span "Yes, change globally" at bounding box center [494, 221] width 50 height 13
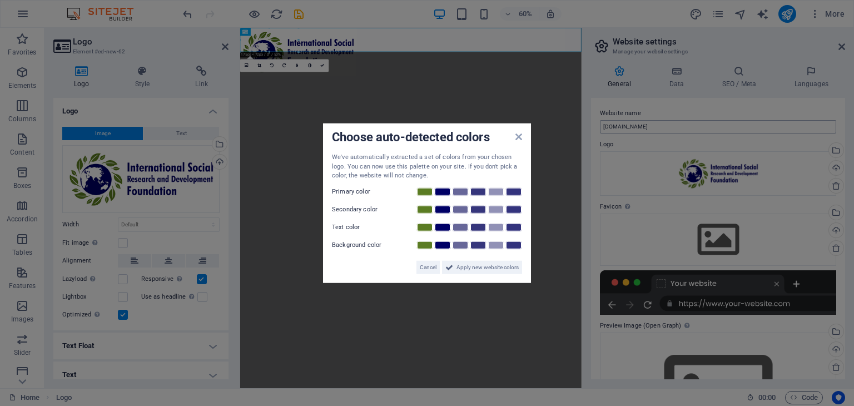
click at [496, 269] on span "Apply new website colors" at bounding box center [488, 266] width 62 height 13
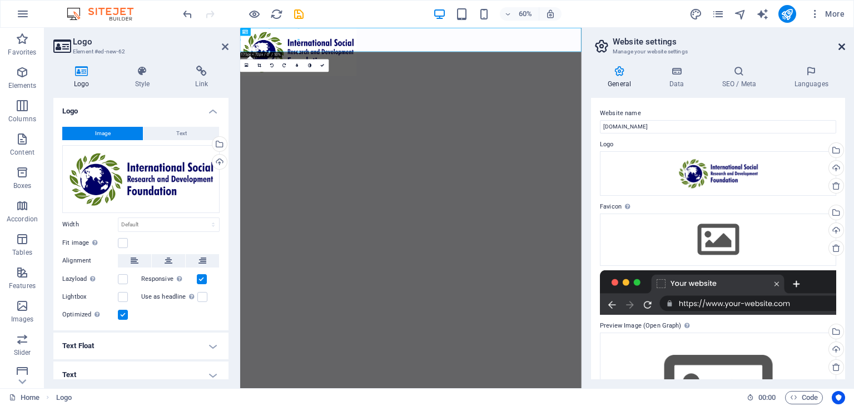
click at [842, 50] on icon at bounding box center [842, 46] width 7 height 9
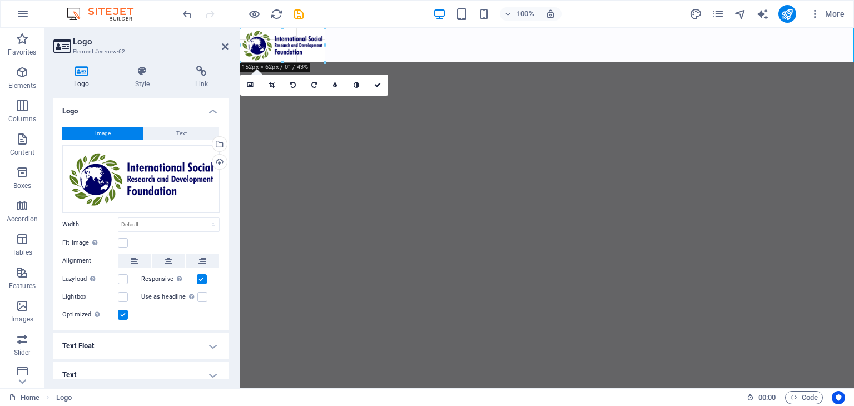
drag, startPoint x: 336, startPoint y: 67, endPoint x: 321, endPoint y: 56, distance: 19.0
type input "153"
select select "px"
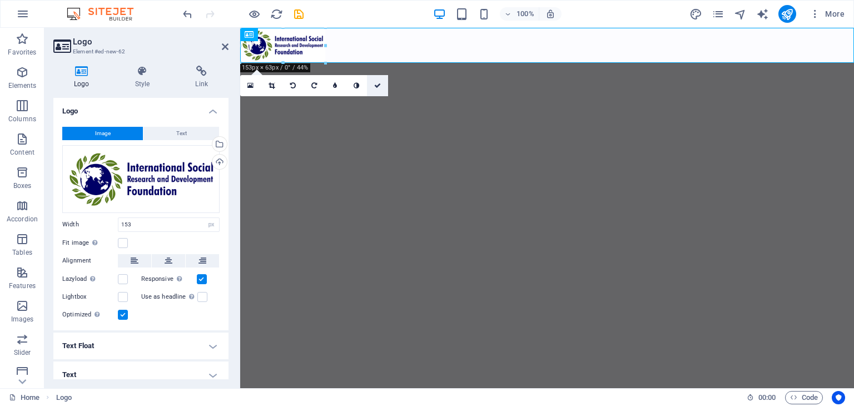
click at [374, 83] on icon at bounding box center [377, 85] width 7 height 7
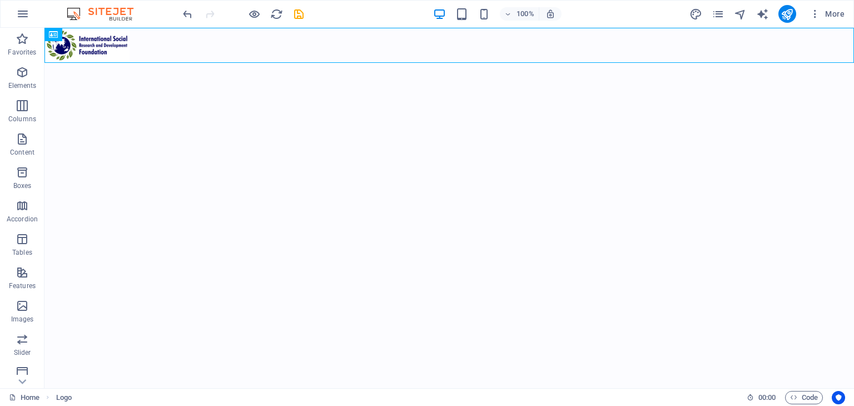
click at [341, 63] on html "Skip to main content" at bounding box center [449, 45] width 810 height 35
click at [449, 36] on div "+" at bounding box center [449, 33] width 22 height 10
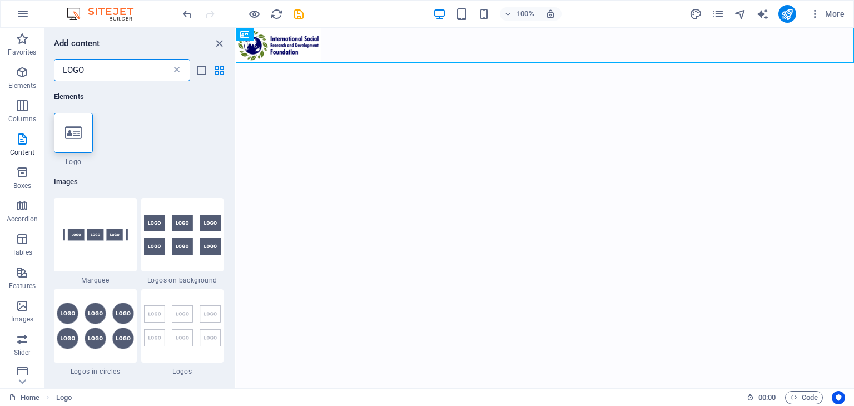
click at [179, 70] on icon at bounding box center [176, 70] width 11 height 11
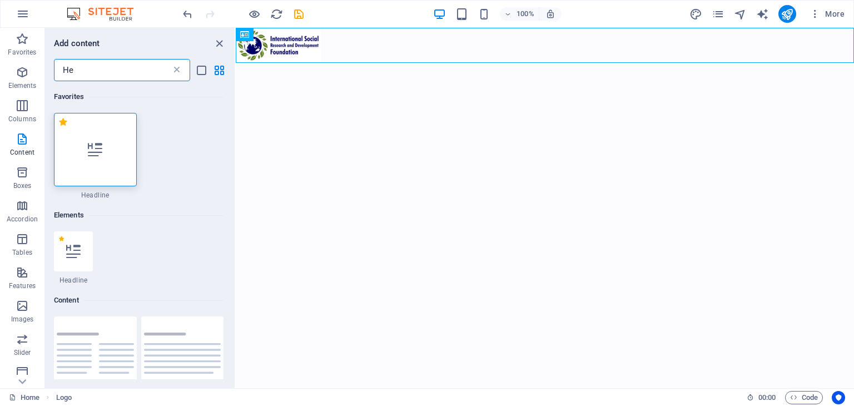
type input "H"
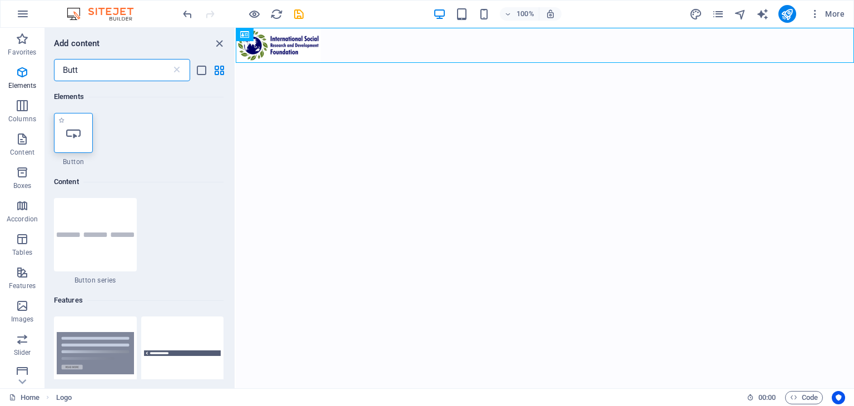
type input "Butt"
click at [81, 158] on span "Button" at bounding box center [73, 161] width 39 height 9
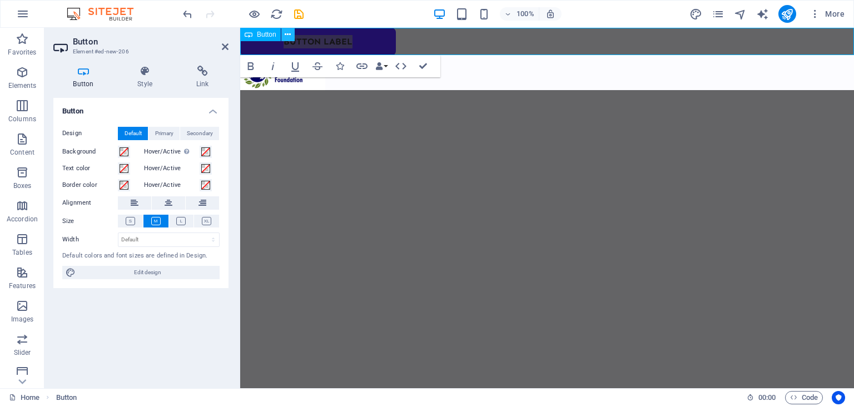
click at [292, 41] on button at bounding box center [287, 34] width 13 height 13
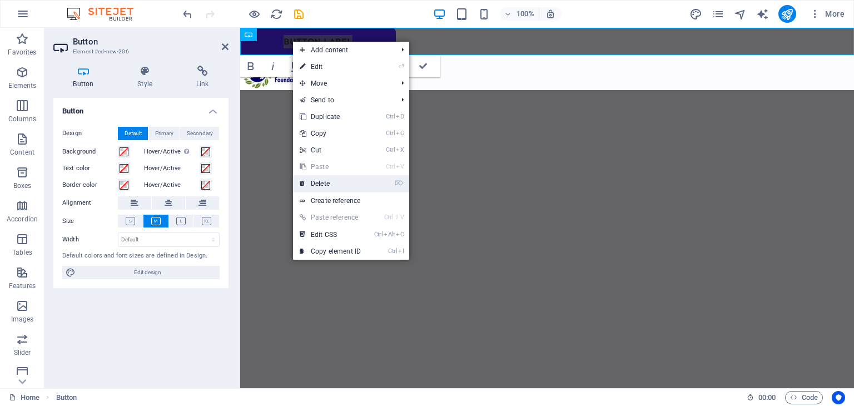
click at [324, 184] on link "⌦ Delete" at bounding box center [330, 183] width 75 height 17
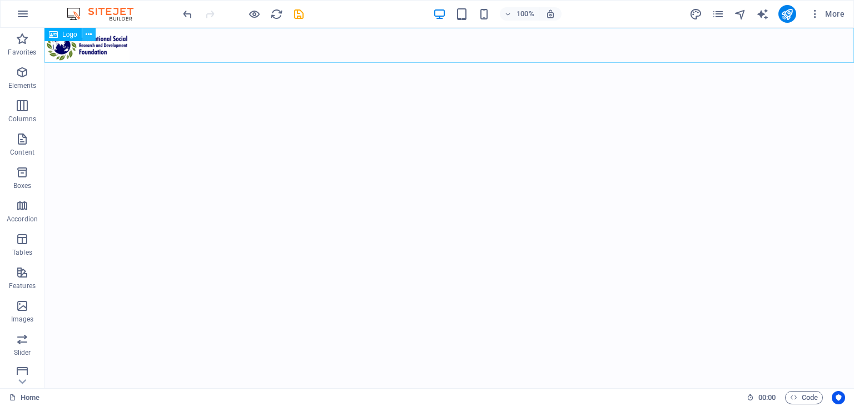
click at [85, 33] on button at bounding box center [88, 34] width 13 height 13
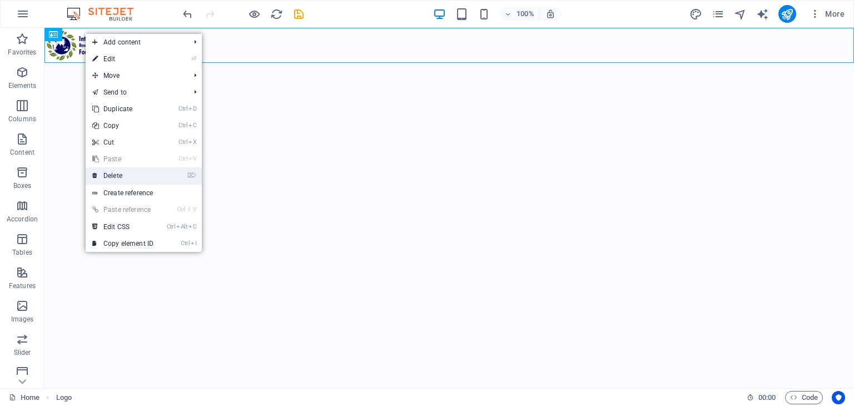
click at [160, 170] on link "⌦ Delete" at bounding box center [123, 175] width 75 height 17
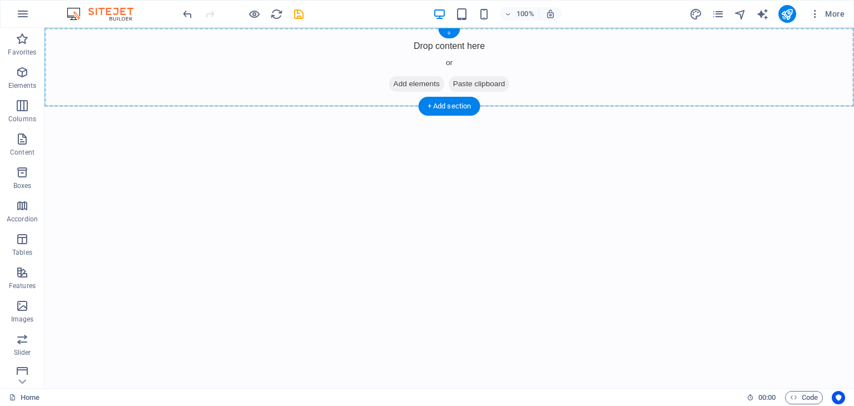
click at [449, 30] on div "+" at bounding box center [449, 33] width 22 height 10
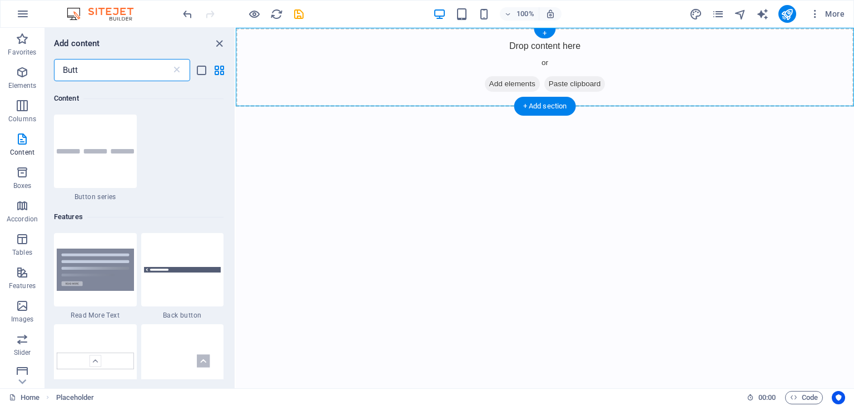
scroll to position [85, 0]
click at [180, 73] on icon at bounding box center [176, 70] width 11 height 11
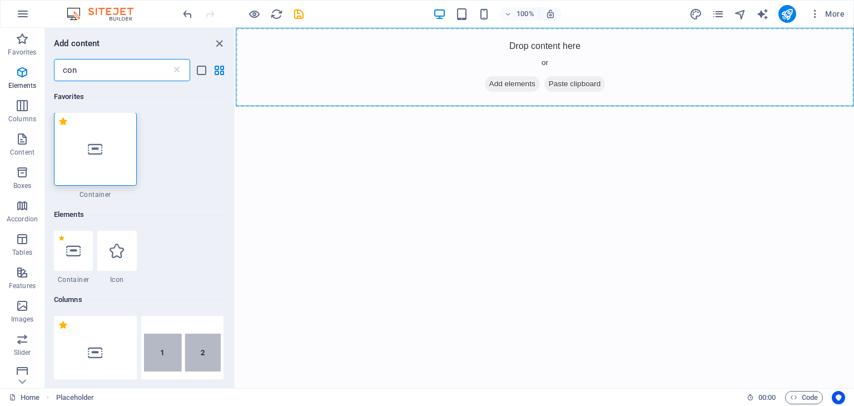
scroll to position [0, 0]
type input "con"
click at [105, 119] on div at bounding box center [95, 149] width 83 height 73
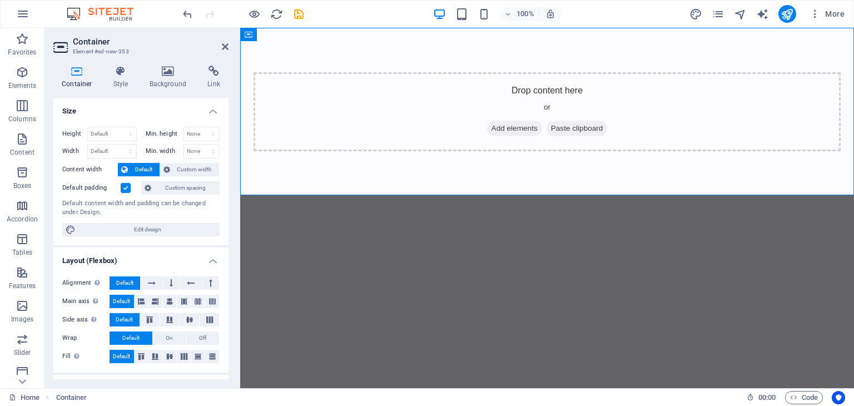
click at [223, 52] on header "Container Element #ed-new-353" at bounding box center [140, 42] width 175 height 29
click at [120, 81] on h4 "Style" at bounding box center [123, 77] width 36 height 23
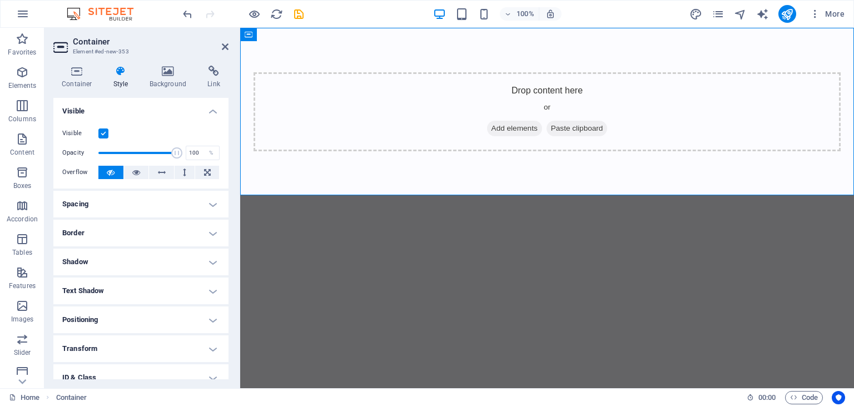
click at [220, 45] on h2 "Container" at bounding box center [151, 42] width 156 height 10
click at [228, 47] on icon at bounding box center [225, 46] width 7 height 9
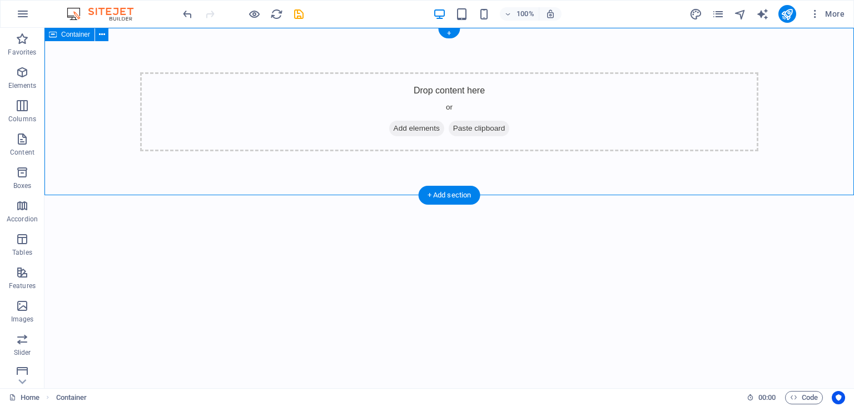
click at [400, 128] on span "Add elements" at bounding box center [416, 129] width 55 height 16
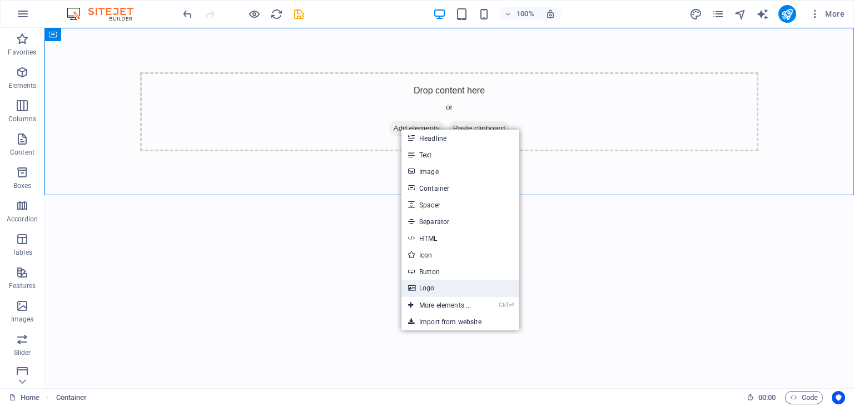
click at [446, 294] on link "Logo" at bounding box center [461, 288] width 118 height 17
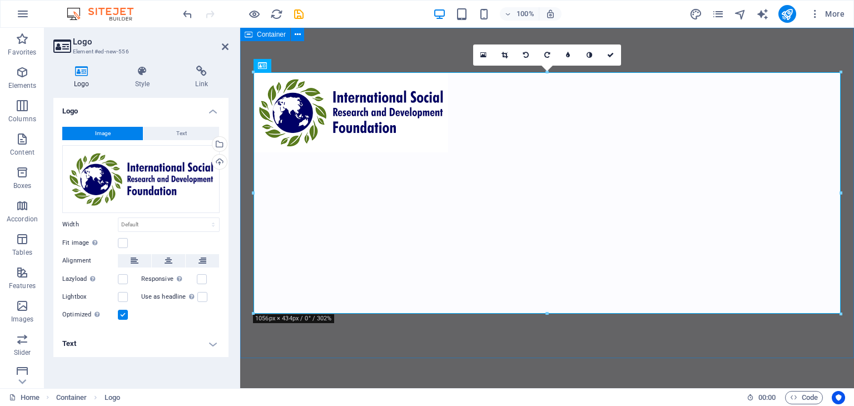
drag, startPoint x: 251, startPoint y: 72, endPoint x: 492, endPoint y: 100, distance: 242.4
click at [251, 72] on div at bounding box center [547, 112] width 614 height 169
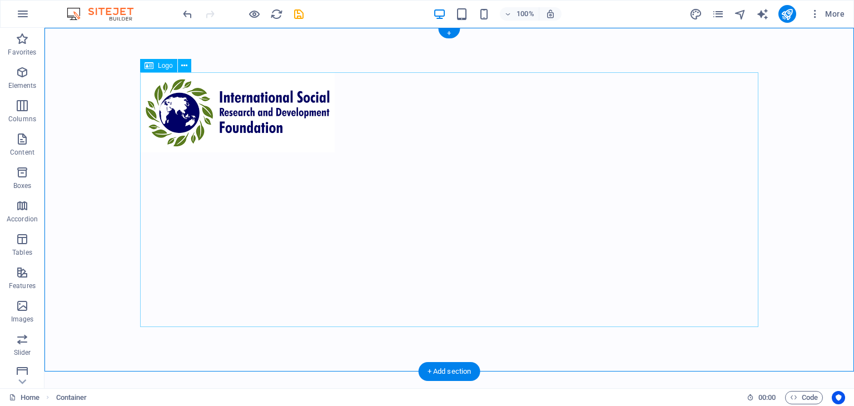
drag, startPoint x: 298, startPoint y: 100, endPoint x: 254, endPoint y: 73, distance: 51.9
click at [254, 72] on div at bounding box center [449, 112] width 619 height 80
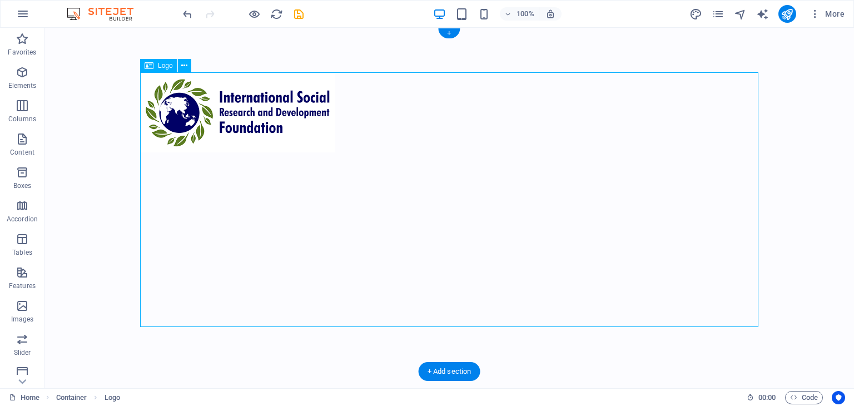
click at [225, 116] on div at bounding box center [449, 112] width 619 height 80
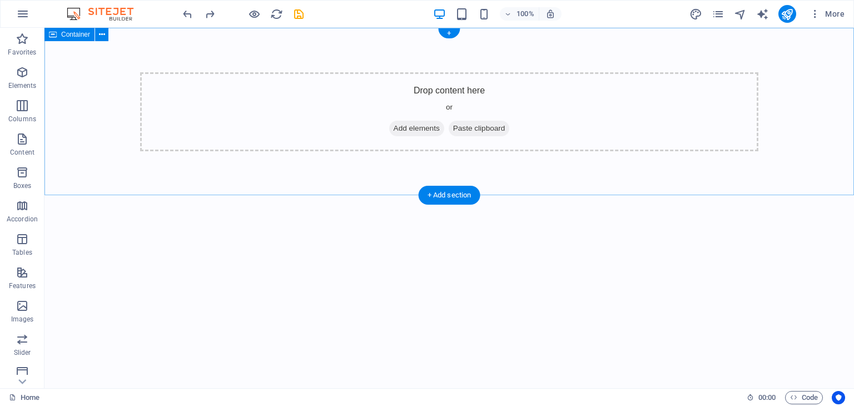
click at [393, 125] on span "Add elements" at bounding box center [416, 129] width 55 height 16
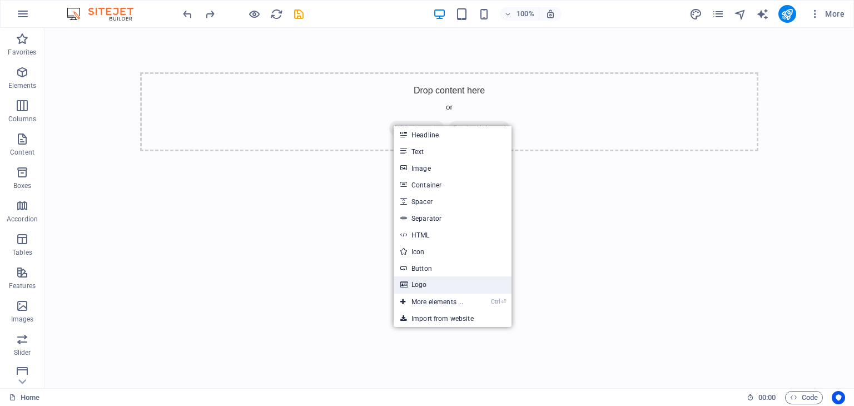
click at [427, 288] on link "Logo" at bounding box center [453, 284] width 118 height 17
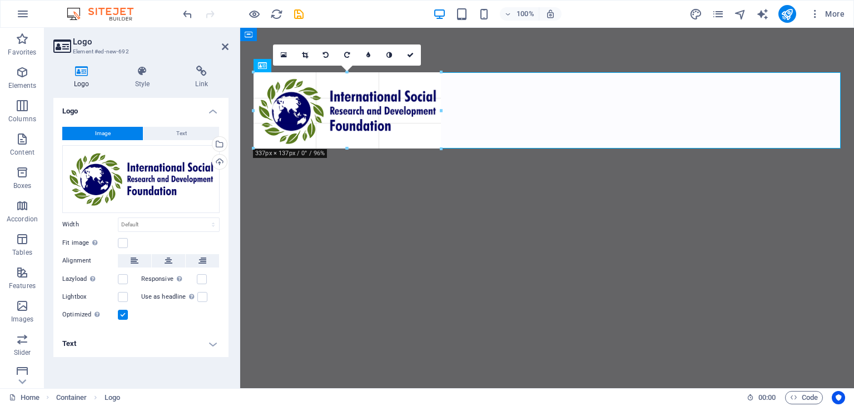
drag, startPoint x: 839, startPoint y: 313, endPoint x: 196, endPoint y: 104, distance: 676.7
type input "340"
select select "px"
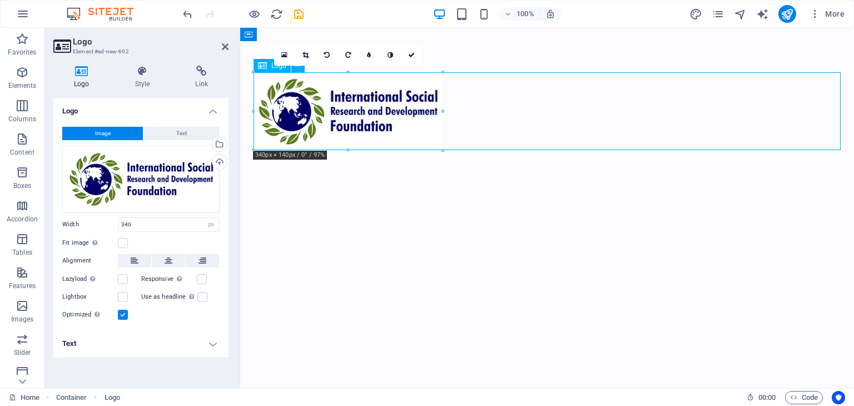
drag, startPoint x: 395, startPoint y: 107, endPoint x: 365, endPoint y: 79, distance: 41.3
click at [365, 79] on div at bounding box center [547, 111] width 587 height 78
drag, startPoint x: 375, startPoint y: 99, endPoint x: 345, endPoint y: 85, distance: 33.8
click at [341, 48] on div at bounding box center [547, 111] width 614 height 167
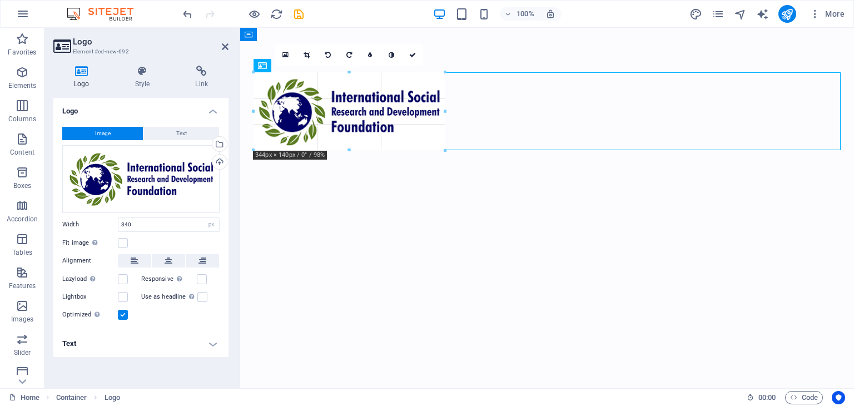
drag, startPoint x: 441, startPoint y: 115, endPoint x: 441, endPoint y: 94, distance: 20.6
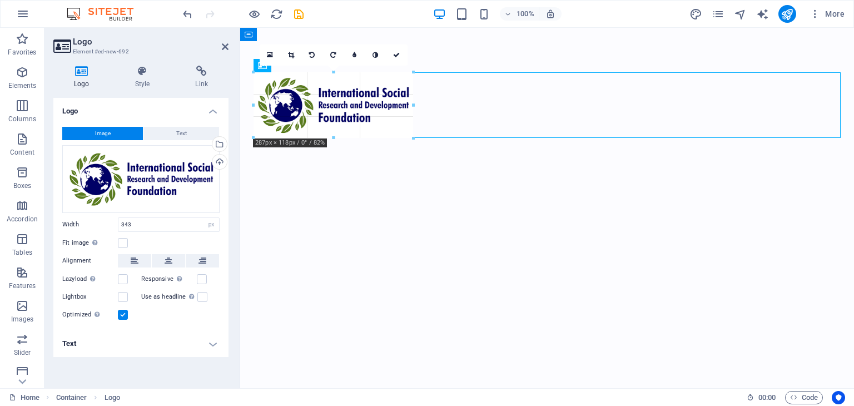
drag, startPoint x: 442, startPoint y: 71, endPoint x: 171, endPoint y: 98, distance: 272.8
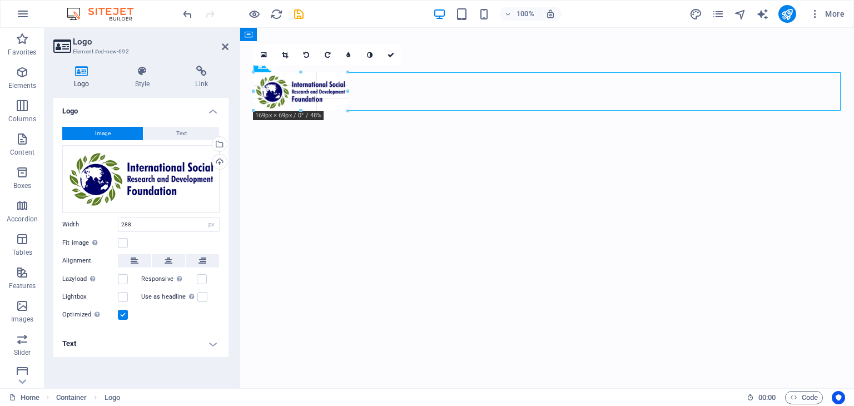
drag, startPoint x: 385, startPoint y: 138, endPoint x: 392, endPoint y: 110, distance: 29.0
type input "171"
click at [402, 156] on html "Skip to main content" at bounding box center [547, 92] width 614 height 128
click at [222, 47] on icon at bounding box center [225, 46] width 7 height 9
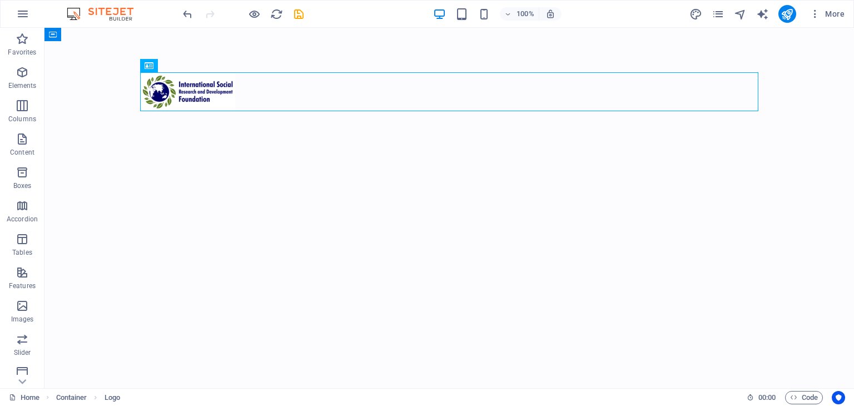
click at [224, 156] on html "Skip to main content" at bounding box center [449, 92] width 810 height 128
click at [186, 67] on icon at bounding box center [184, 66] width 6 height 12
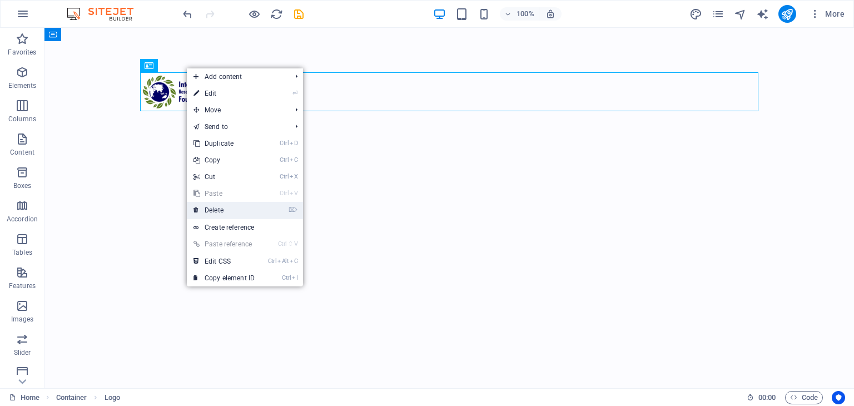
click at [225, 214] on link "⌦ Delete" at bounding box center [224, 210] width 75 height 17
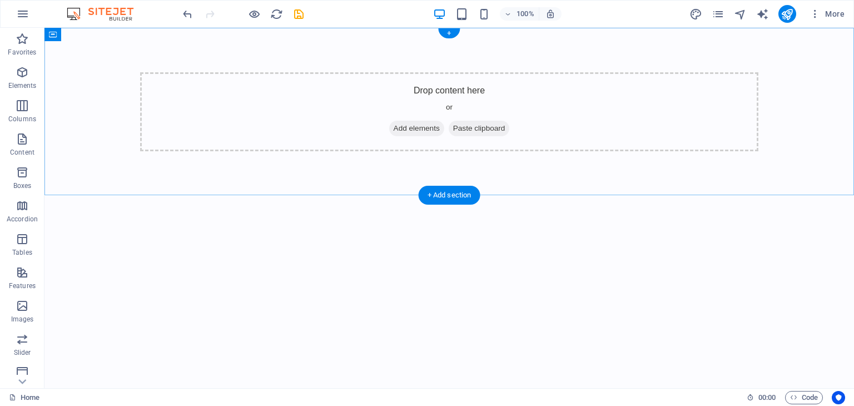
click at [439, 192] on div "+ Add section" at bounding box center [450, 195] width 62 height 19
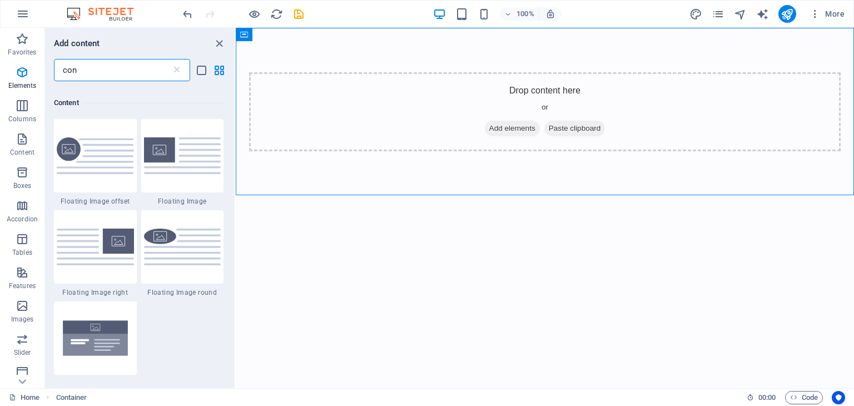
scroll to position [504, 0]
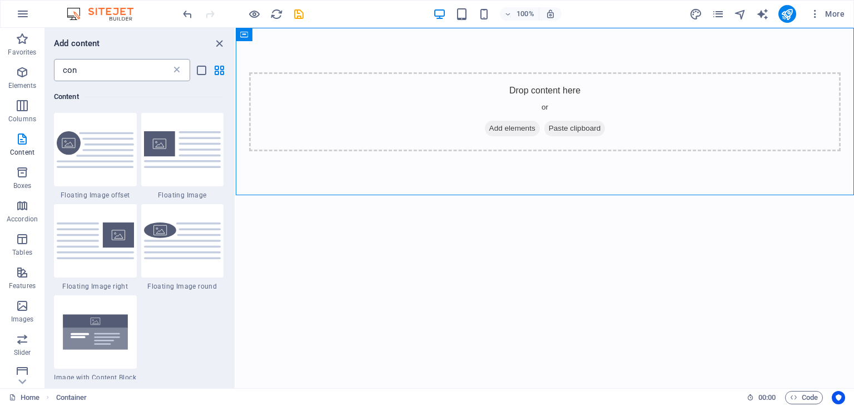
click at [176, 73] on icon at bounding box center [176, 70] width 11 height 11
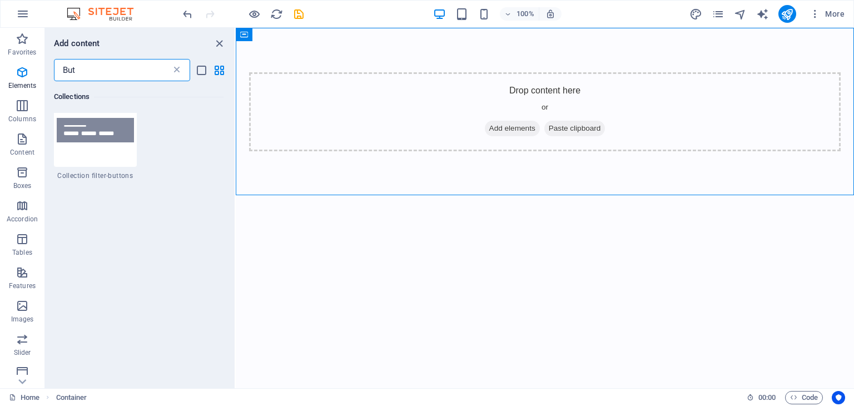
scroll to position [0, 0]
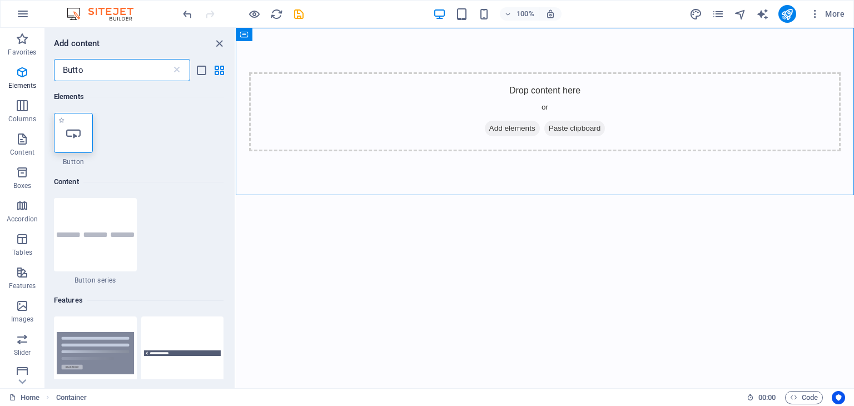
type input "Butto"
click at [71, 136] on icon at bounding box center [73, 133] width 14 height 14
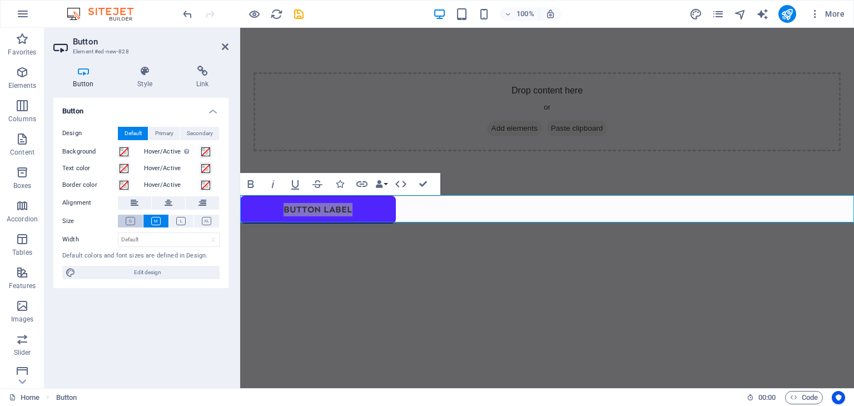
click at [129, 215] on button at bounding box center [130, 221] width 25 height 13
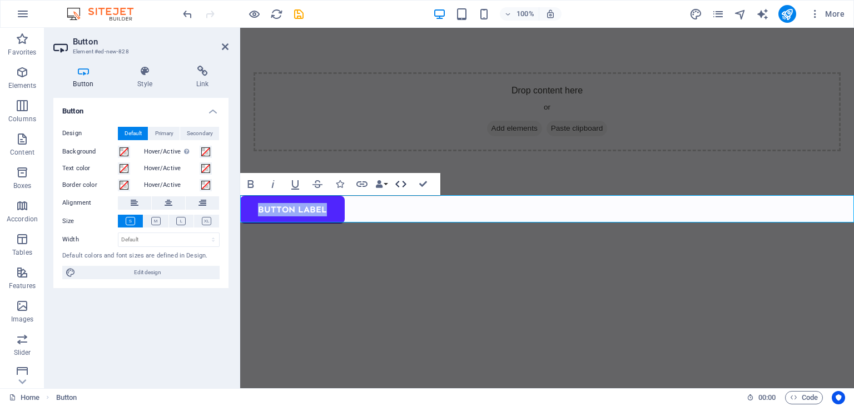
click at [405, 180] on icon "button" at bounding box center [400, 183] width 13 height 13
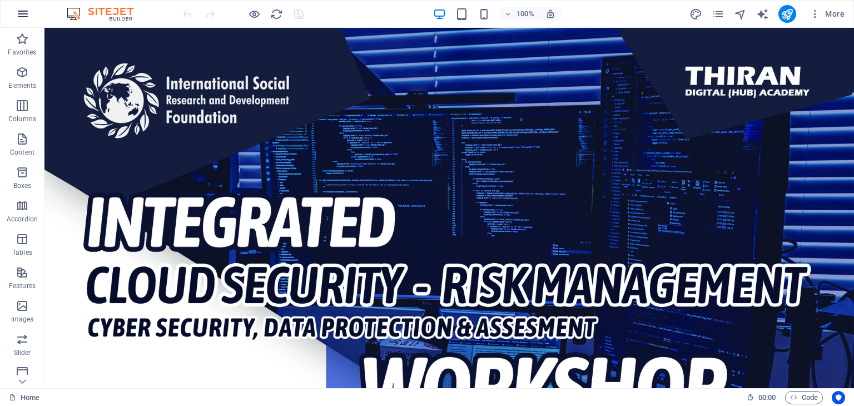
click at [28, 16] on icon "button" at bounding box center [22, 13] width 13 height 13
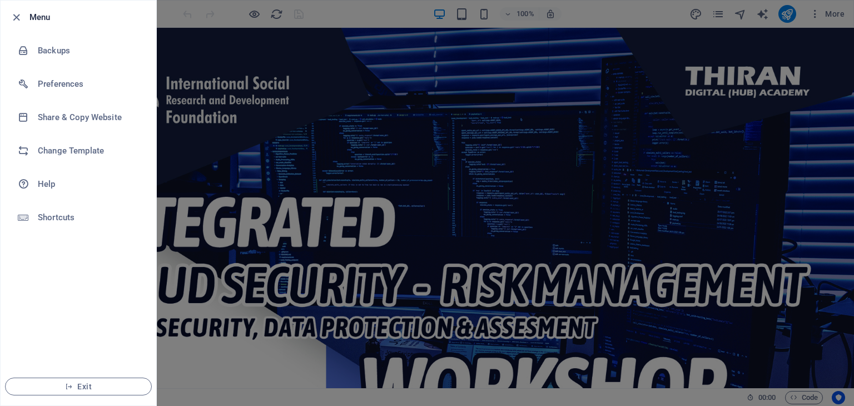
click at [217, 106] on div at bounding box center [427, 203] width 854 height 406
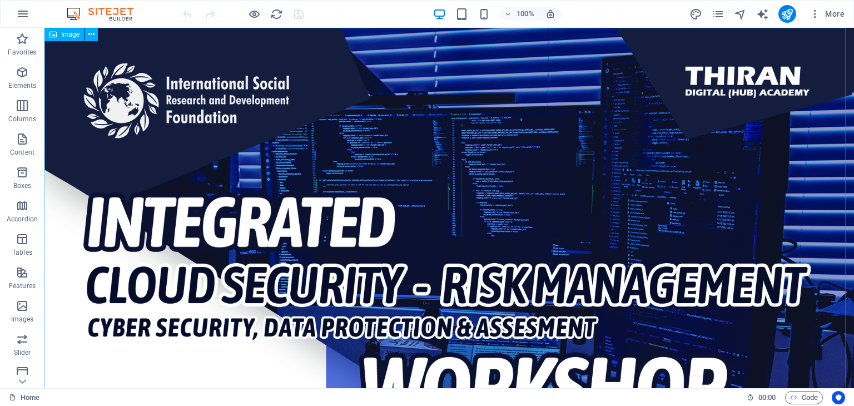
click at [96, 38] on button at bounding box center [91, 34] width 13 height 13
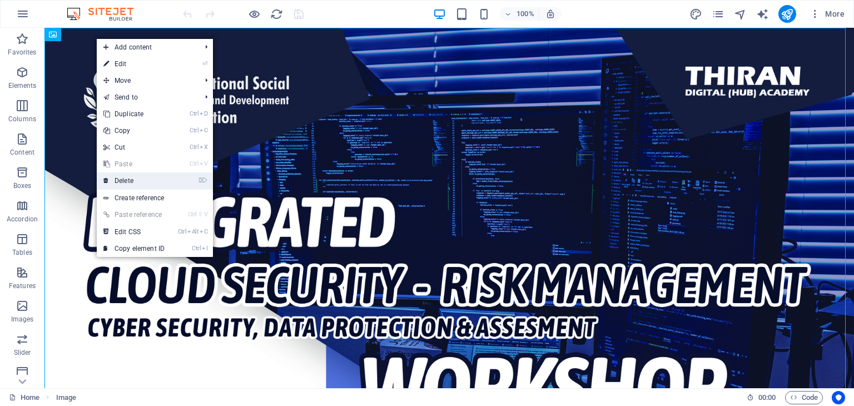
click at [146, 185] on link "⌦ Delete" at bounding box center [134, 180] width 75 height 17
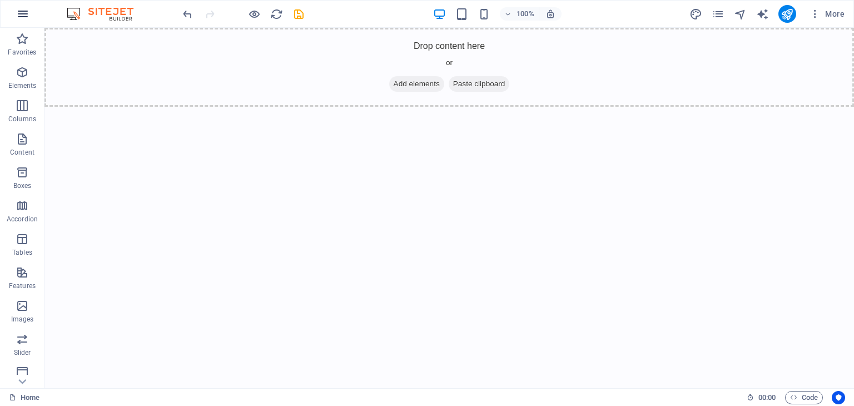
click at [16, 14] on button "button" at bounding box center [22, 14] width 27 height 27
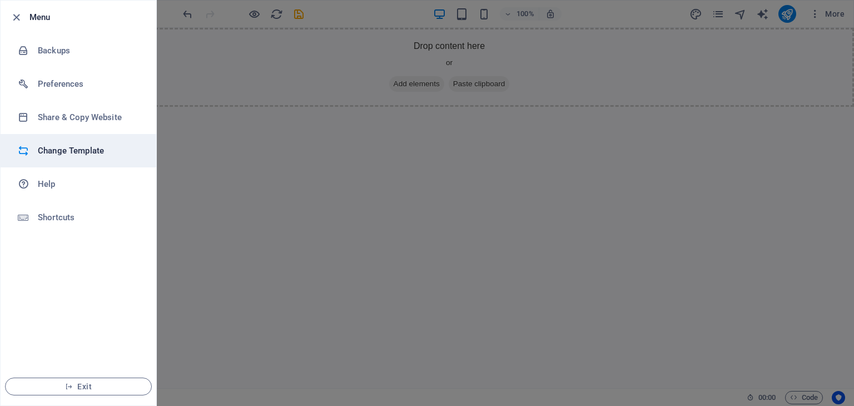
click at [53, 156] on h6 "Change Template" at bounding box center [89, 150] width 103 height 13
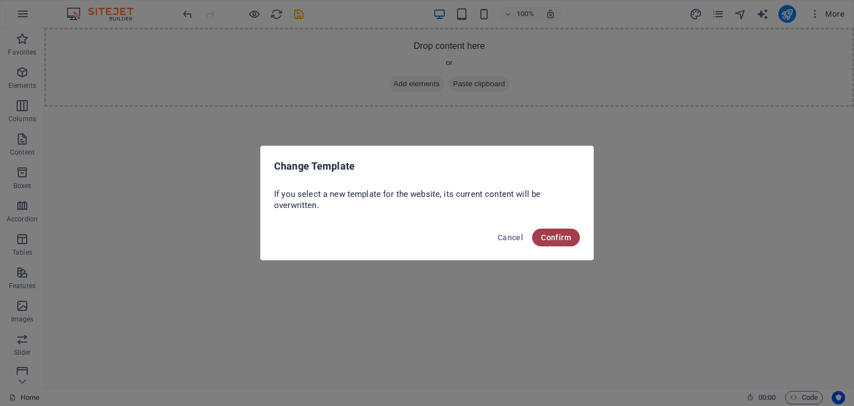
click at [570, 230] on button "Confirm" at bounding box center [556, 238] width 48 height 18
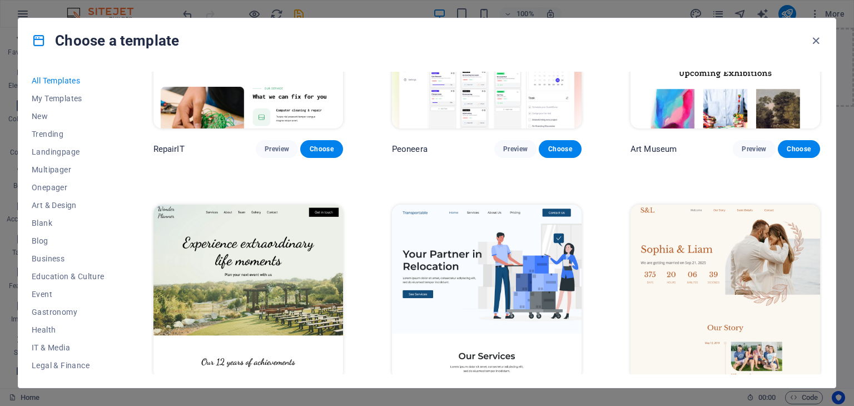
scroll to position [330, 0]
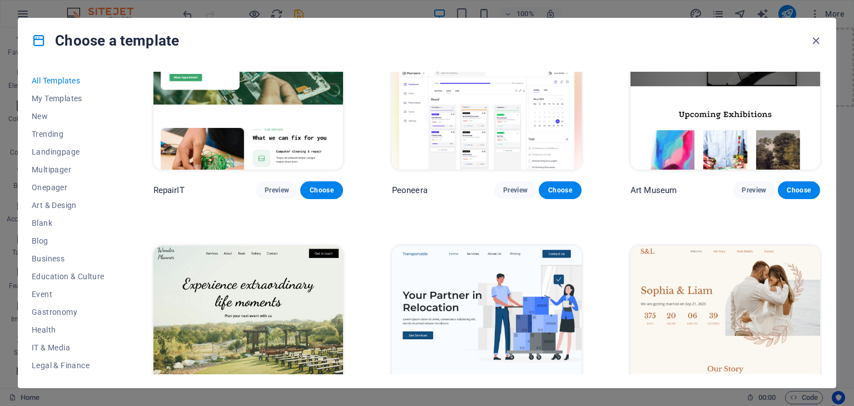
click at [829, 81] on div "All Templates My Templates New Trending Landingpage Multipager Onepager Art & D…" at bounding box center [427, 225] width 818 height 325
click at [828, 76] on div "All Templates My Templates New Trending Landingpage Multipager Onepager Art & D…" at bounding box center [427, 225] width 818 height 325
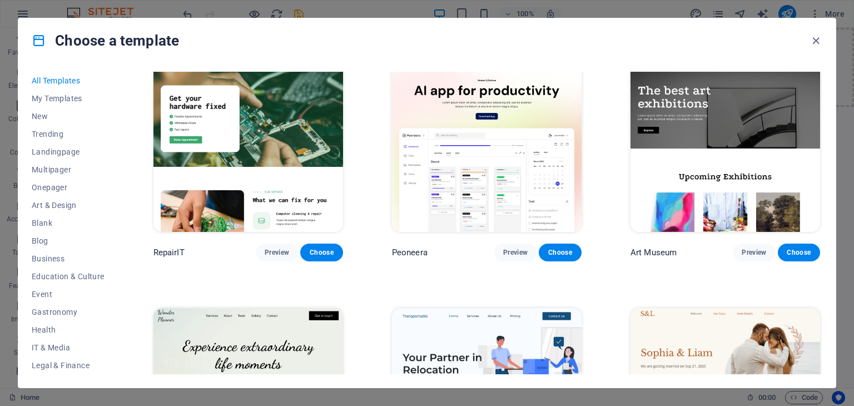
scroll to position [206, 0]
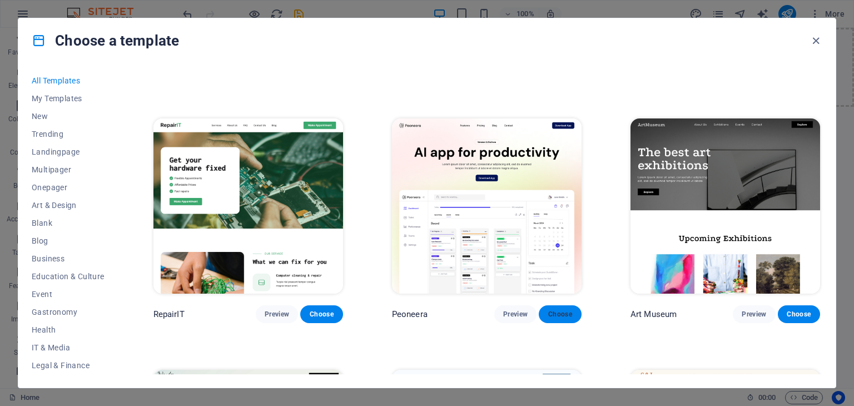
click at [551, 305] on button "Choose" at bounding box center [560, 314] width 42 height 18
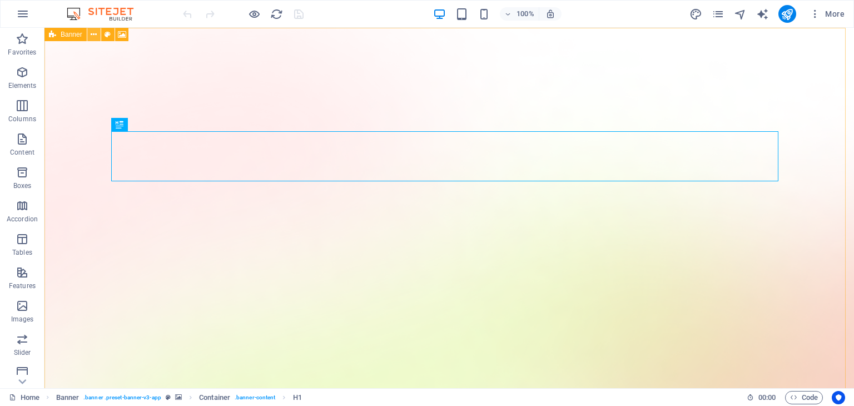
click at [97, 33] on button at bounding box center [93, 34] width 13 height 13
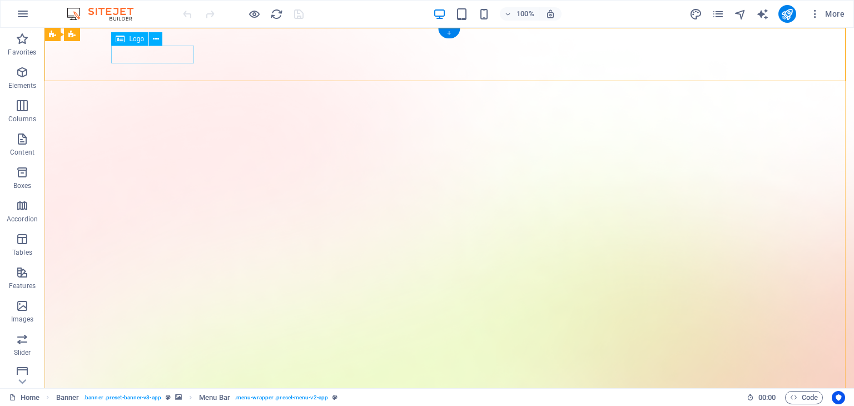
click at [154, 38] on icon at bounding box center [156, 39] width 6 height 12
click at [151, 39] on button at bounding box center [155, 38] width 13 height 13
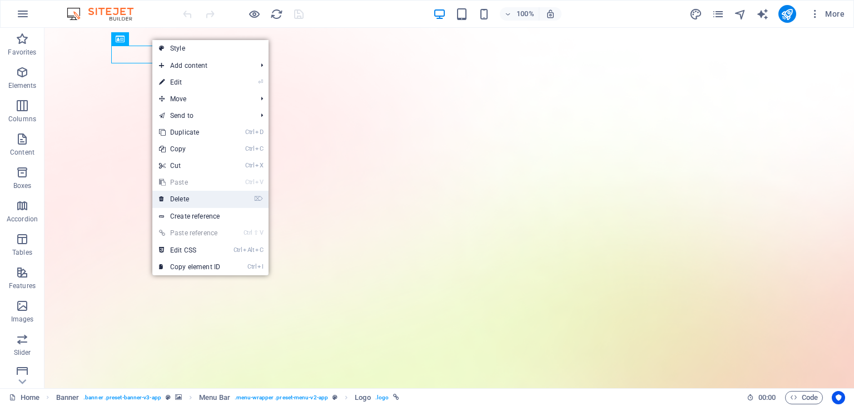
click at [199, 205] on link "⌦ Delete" at bounding box center [189, 199] width 75 height 17
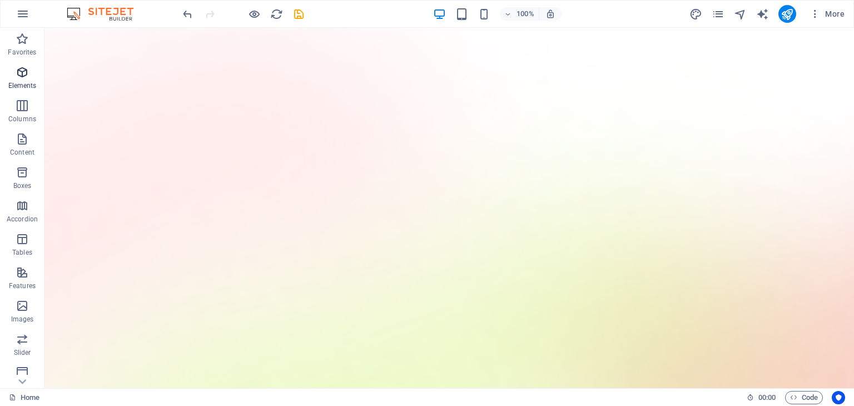
click at [26, 68] on icon "button" at bounding box center [22, 72] width 13 height 13
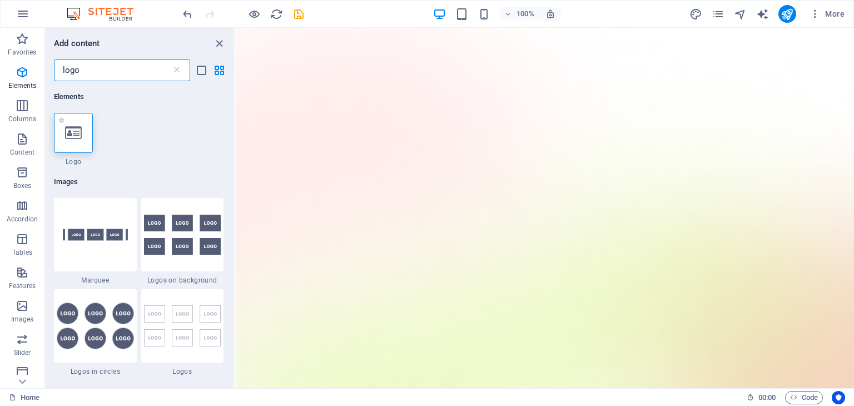
type input "logo"
click at [69, 131] on icon at bounding box center [73, 133] width 17 height 14
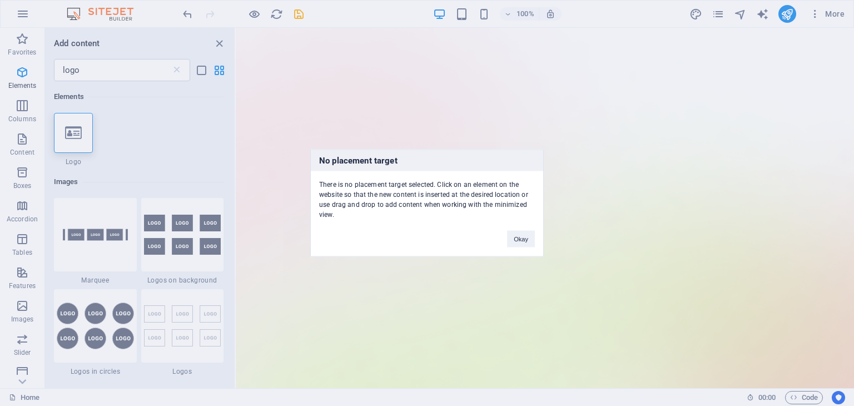
click at [516, 230] on div "Okay" at bounding box center [521, 234] width 44 height 28
click at [527, 245] on button "Okay" at bounding box center [521, 239] width 28 height 17
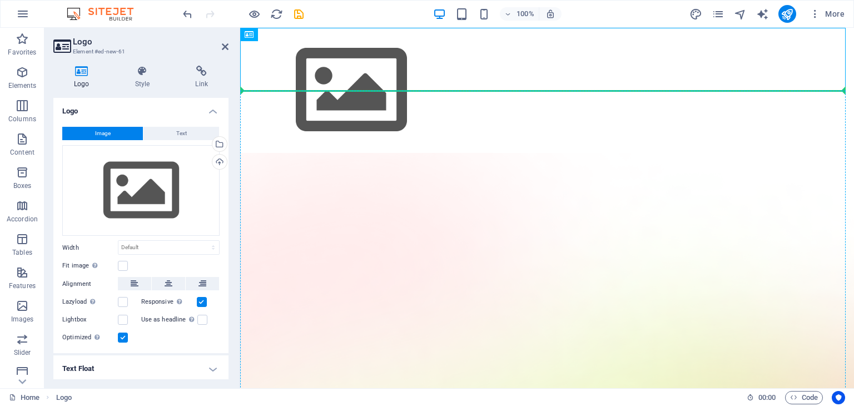
drag, startPoint x: 294, startPoint y: 58, endPoint x: 293, endPoint y: 131, distance: 72.3
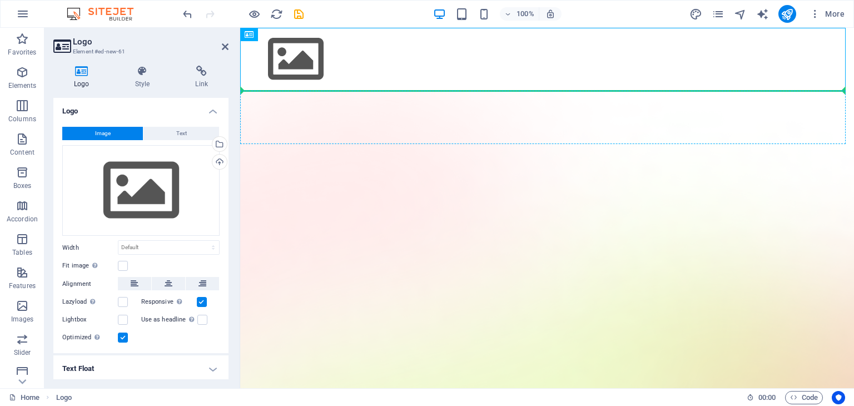
drag, startPoint x: 287, startPoint y: 79, endPoint x: 284, endPoint y: 118, distance: 39.1
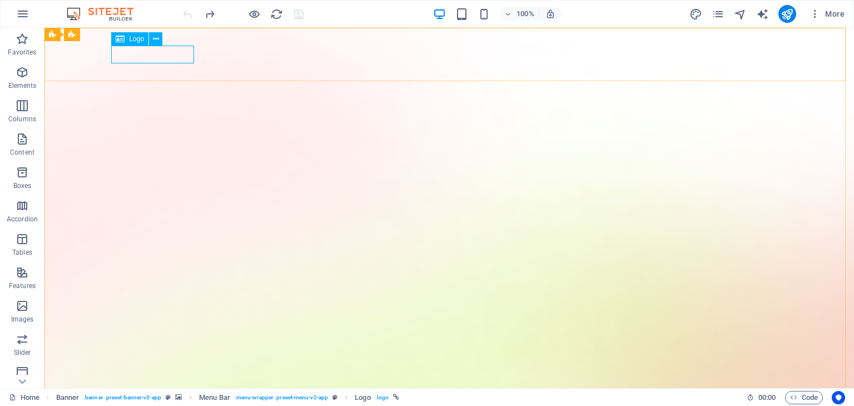
click at [133, 37] on span "Logo" at bounding box center [136, 39] width 15 height 7
click at [130, 38] on span "Logo" at bounding box center [136, 39] width 15 height 7
click at [156, 40] on icon at bounding box center [156, 39] width 6 height 12
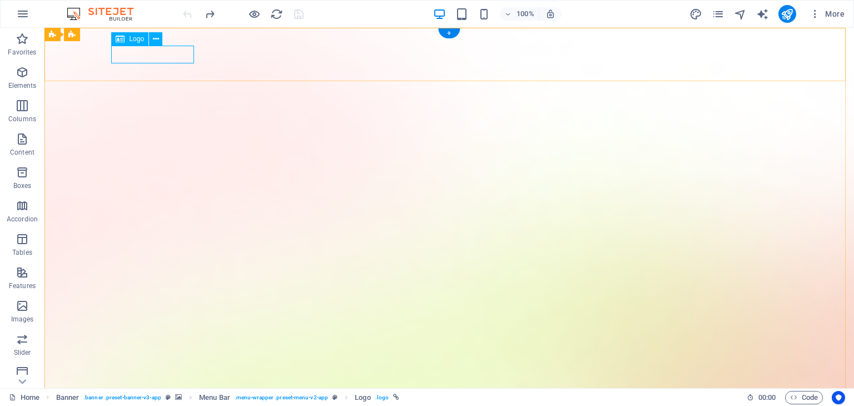
select select "px"
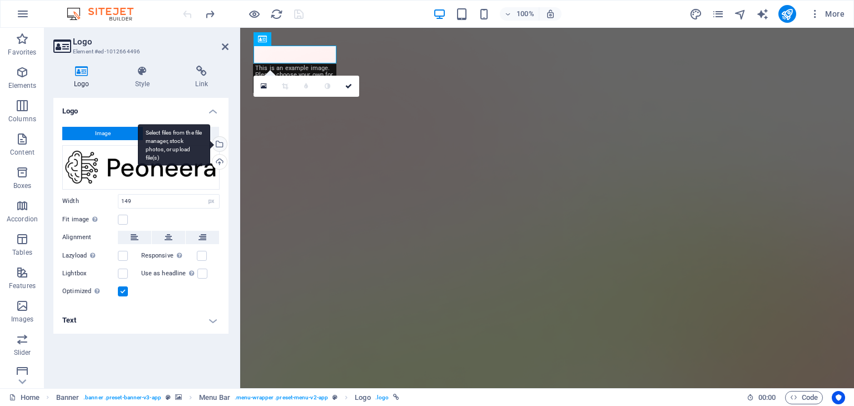
click at [210, 149] on div "Select files from the file manager, stock photos, or upload file(s)" at bounding box center [174, 145] width 72 height 42
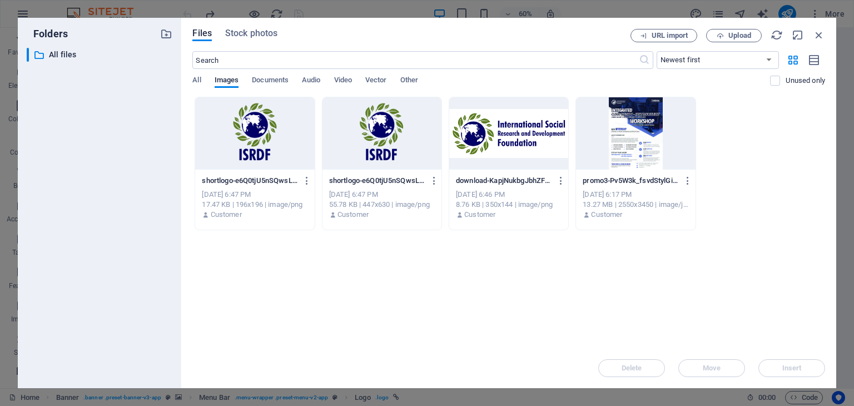
click at [561, 153] on div at bounding box center [508, 133] width 119 height 72
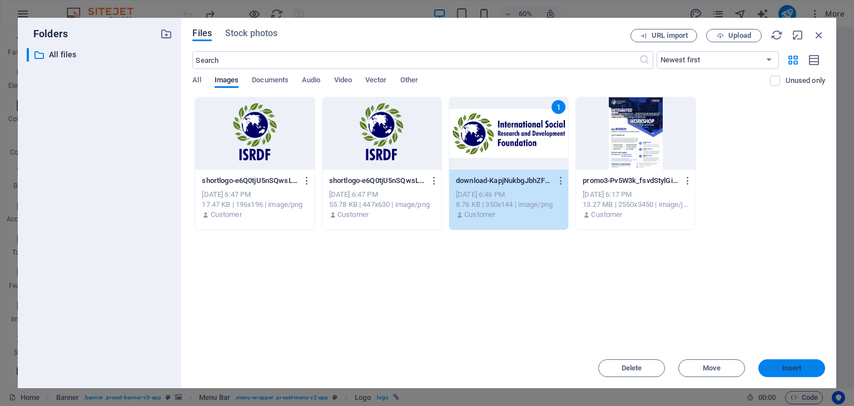
click at [809, 370] on span "Insert" at bounding box center [792, 368] width 58 height 7
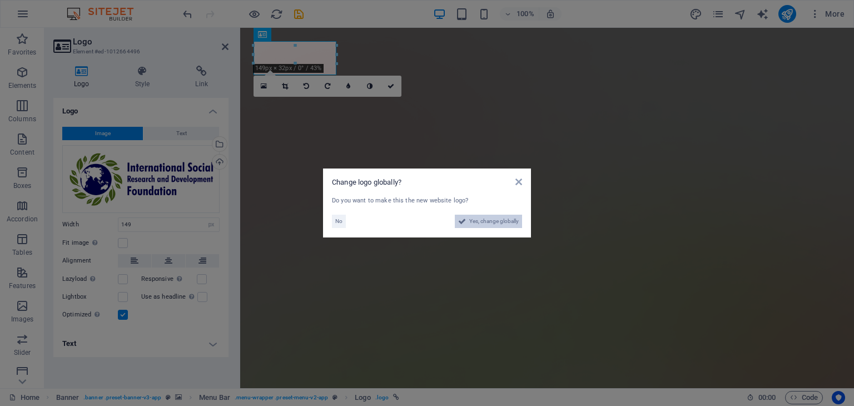
click at [469, 222] on span "Yes, change globally" at bounding box center [494, 221] width 50 height 13
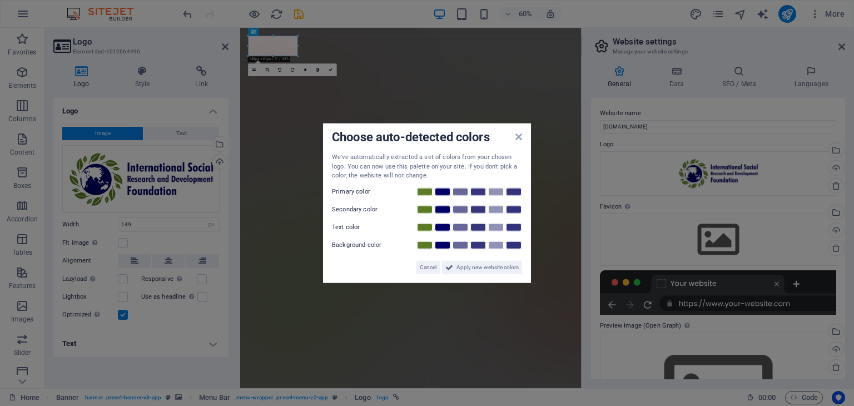
click at [514, 137] on div "Choose auto-detected colors" at bounding box center [427, 138] width 190 height 12
click at [522, 130] on div "Choose auto-detected colors We've automatically extracted a set of colors from …" at bounding box center [427, 203] width 208 height 160
click at [517, 136] on icon at bounding box center [519, 136] width 7 height 9
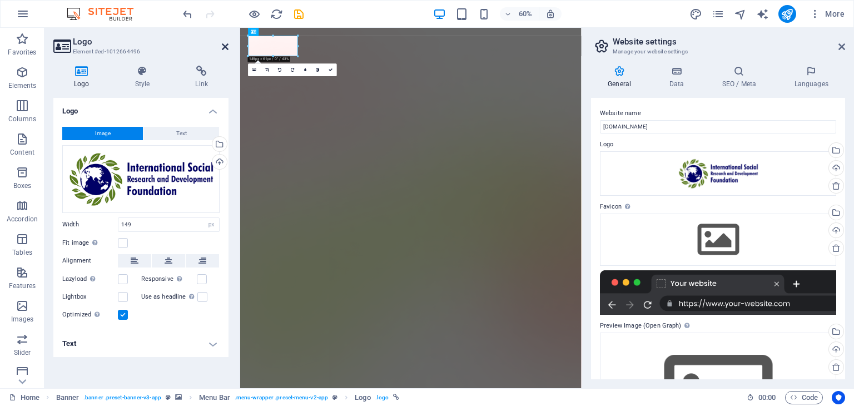
click at [227, 47] on icon at bounding box center [225, 46] width 7 height 9
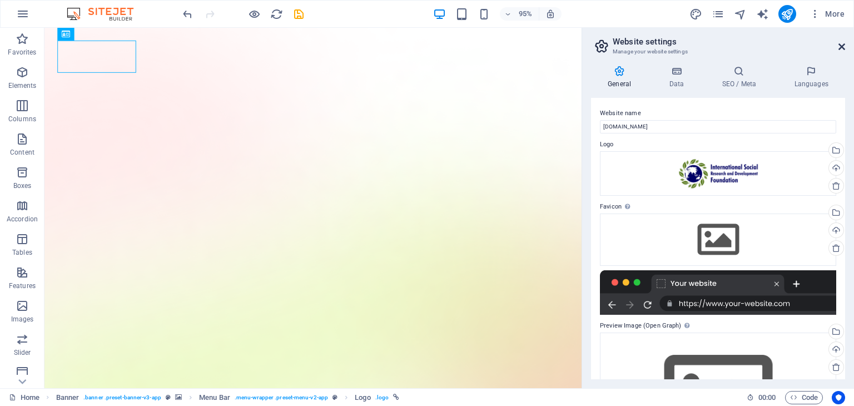
drag, startPoint x: 842, startPoint y: 43, endPoint x: 797, endPoint y: 15, distance: 52.5
click at [842, 43] on icon at bounding box center [842, 46] width 7 height 9
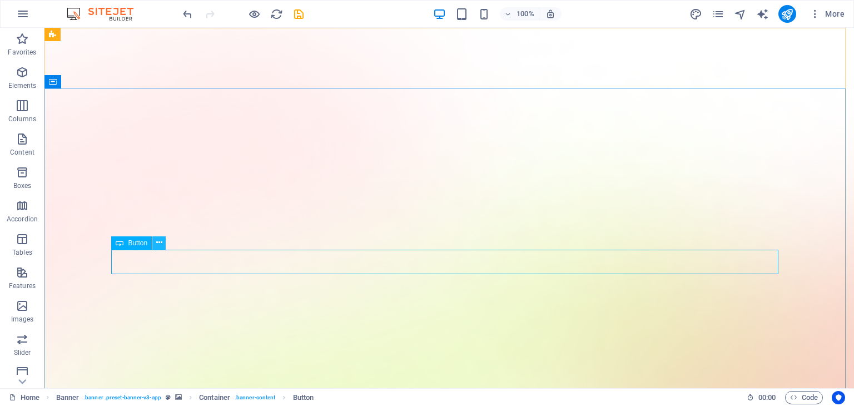
click at [161, 243] on icon at bounding box center [159, 243] width 6 height 12
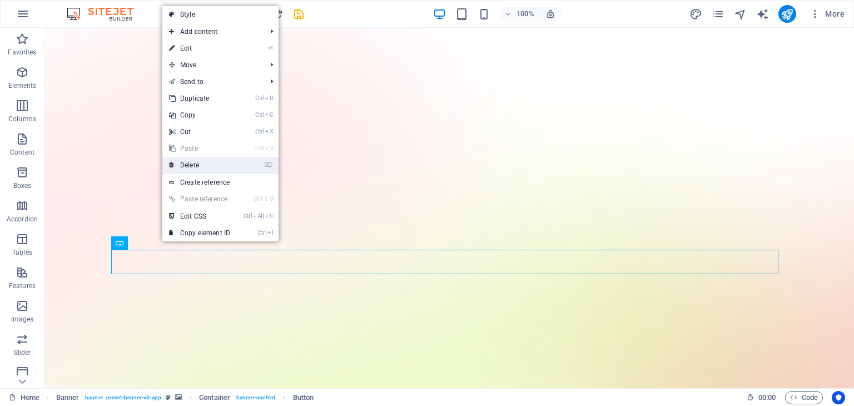
click at [188, 161] on link "⌦ Delete" at bounding box center [199, 165] width 75 height 17
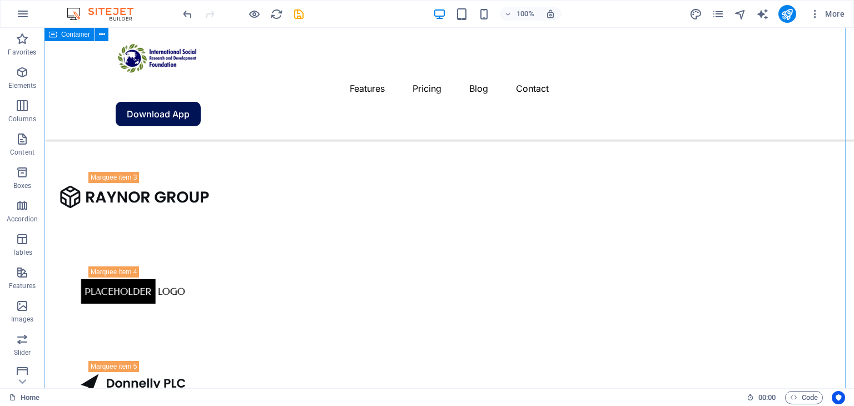
scroll to position [1620, 0]
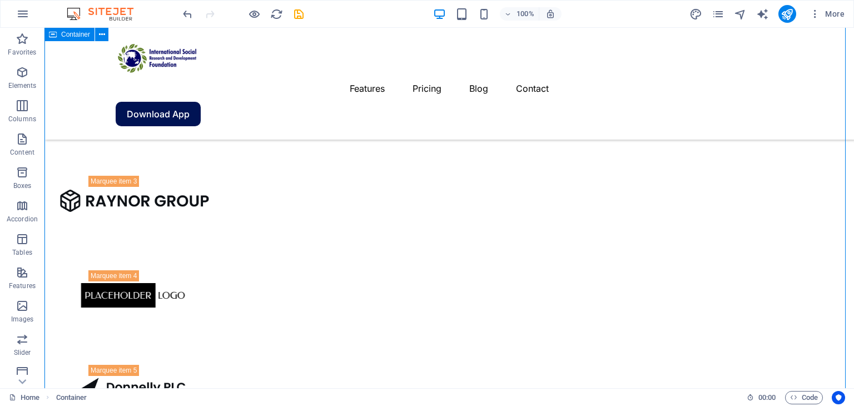
drag, startPoint x: 844, startPoint y: 248, endPoint x: 845, endPoint y: 301, distance: 53.4
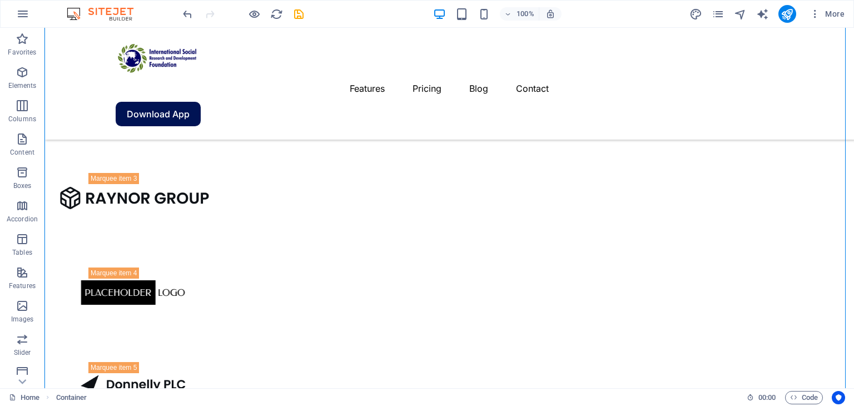
scroll to position [1619, 0]
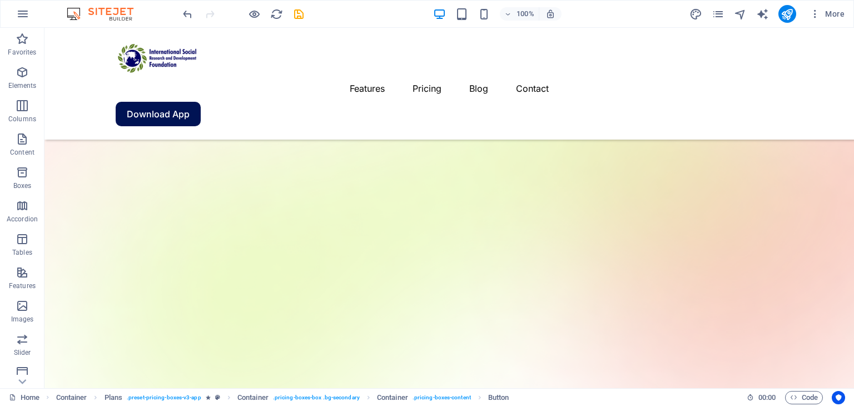
scroll to position [49, 0]
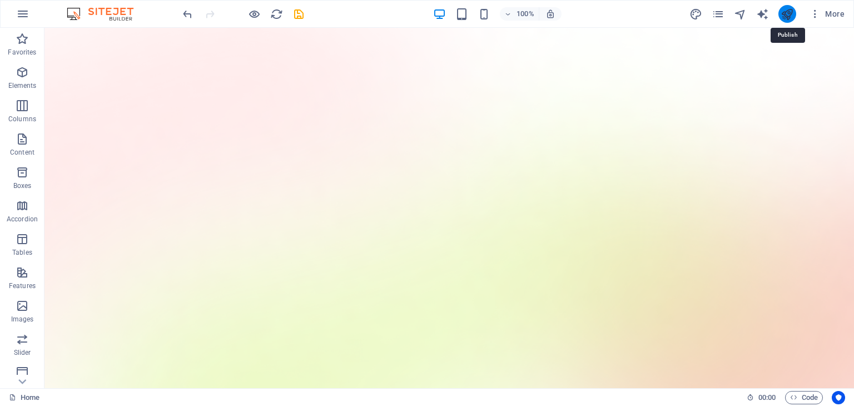
click at [794, 9] on icon "publish" at bounding box center [787, 14] width 13 height 13
click at [792, 9] on icon "publish" at bounding box center [787, 14] width 13 height 13
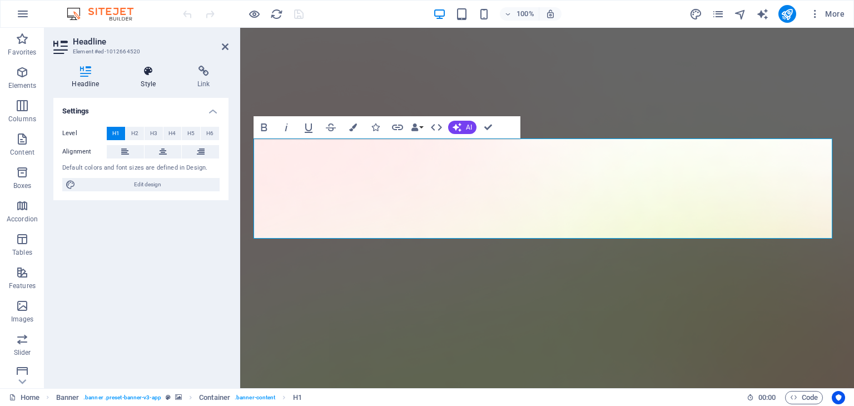
click at [137, 73] on icon at bounding box center [148, 71] width 52 height 11
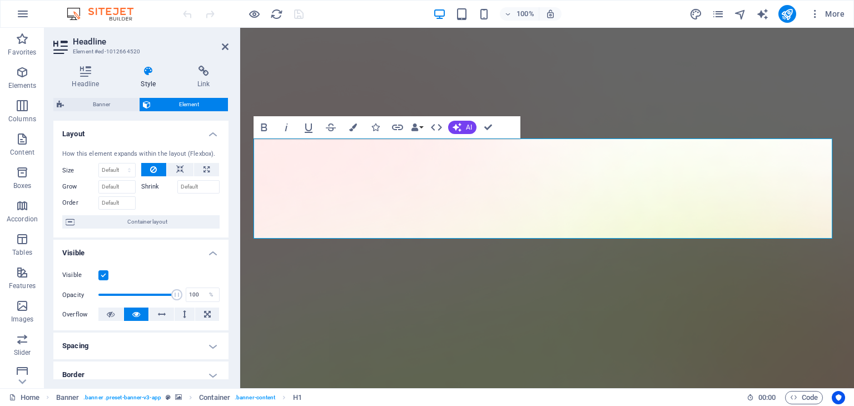
click at [230, 45] on aside "Headline Element #ed-1012664520 Headline Style Link Settings Level H1 H2 H3 H4 …" at bounding box center [142, 208] width 196 height 360
click at [226, 45] on icon at bounding box center [225, 46] width 7 height 9
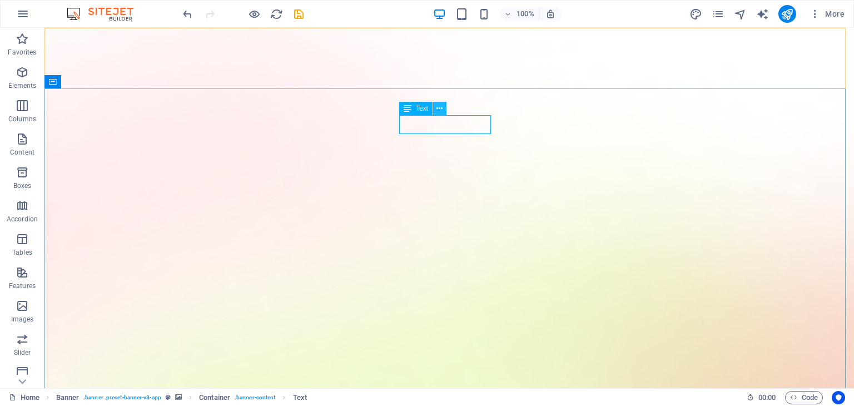
click at [434, 113] on button at bounding box center [439, 108] width 13 height 13
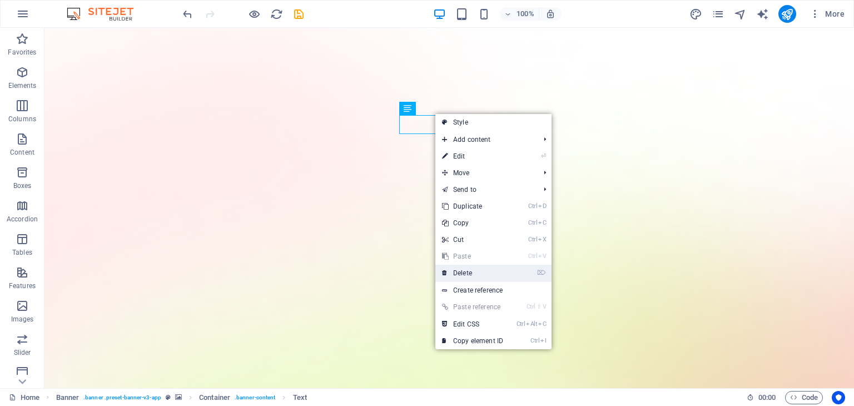
click at [471, 278] on link "⌦ Delete" at bounding box center [473, 273] width 75 height 17
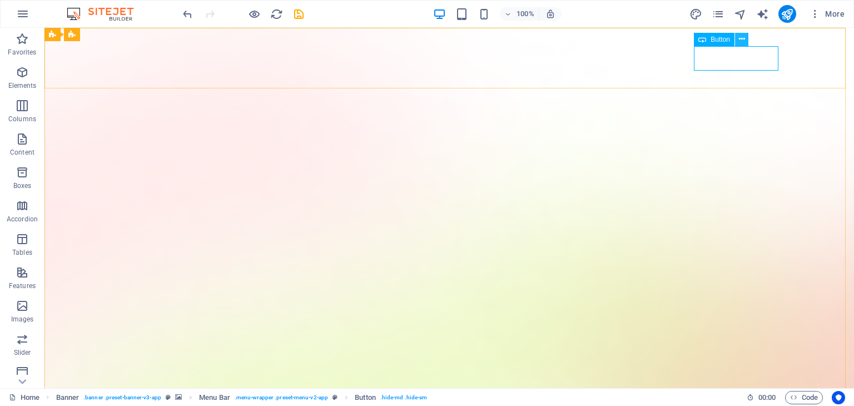
click at [740, 44] on icon at bounding box center [742, 39] width 6 height 12
click at [745, 38] on button at bounding box center [741, 39] width 13 height 13
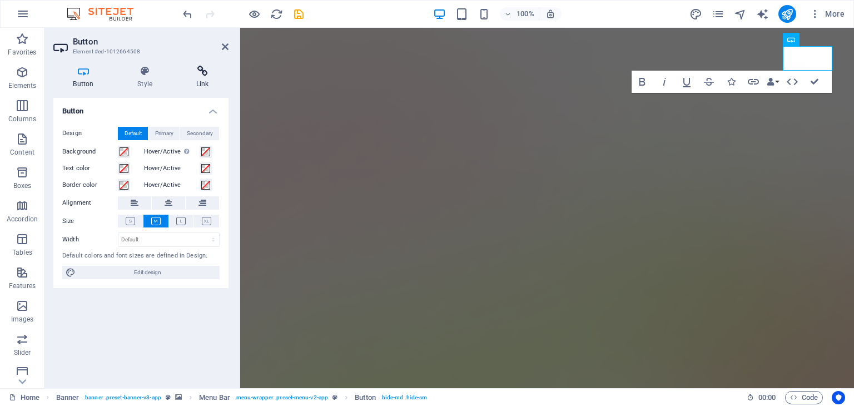
click at [204, 71] on icon at bounding box center [202, 71] width 52 height 11
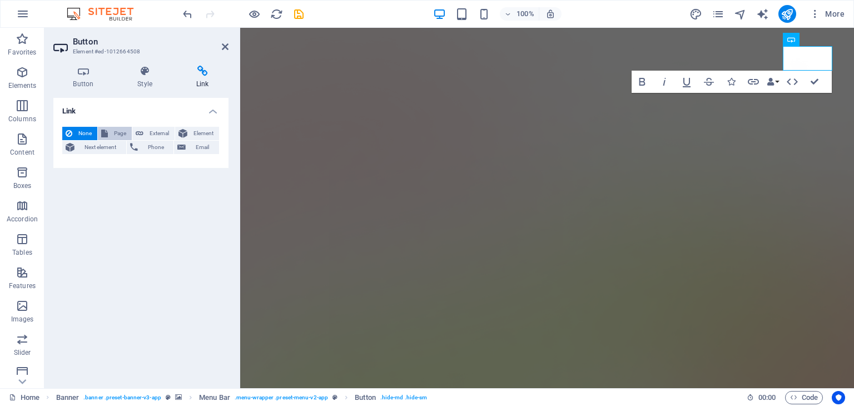
click at [111, 130] on span "Page" at bounding box center [119, 133] width 17 height 13
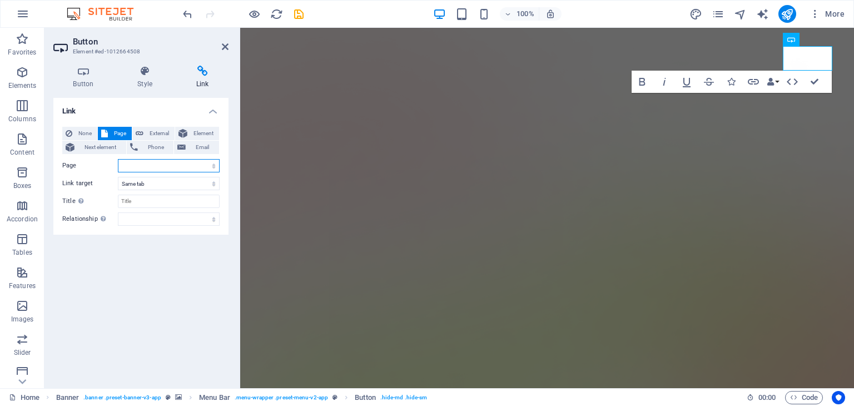
click at [144, 165] on select "Home Features Pricing Blog Contact Privacy Legal Notice" at bounding box center [169, 165] width 102 height 13
select select "0"
click at [118, 159] on select "Home Features Pricing Blog Contact Privacy Legal Notice" at bounding box center [169, 165] width 102 height 13
click at [169, 181] on select "New tab Same tab Overlay" at bounding box center [169, 183] width 102 height 13
click at [129, 244] on div "Link None Page External Element Next element Phone Email Page Home Features Pri…" at bounding box center [140, 238] width 175 height 281
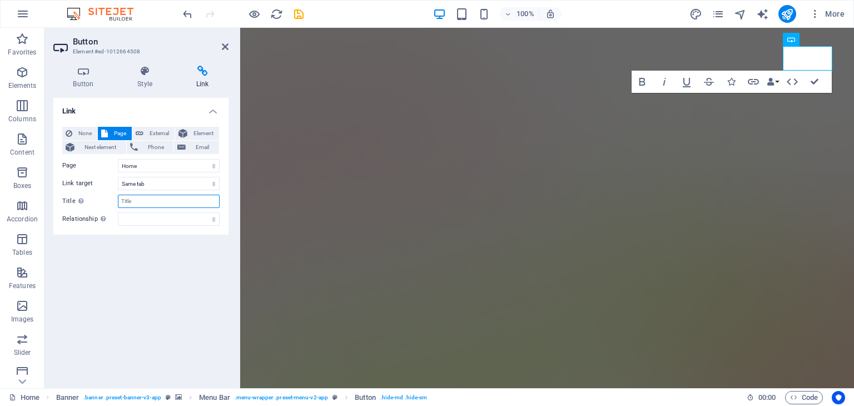
click at [162, 198] on input "Title Additional link description, should not be the same as the link text. The…" at bounding box center [169, 201] width 102 height 13
click at [217, 52] on header "Button Element #ed-1012664508" at bounding box center [140, 42] width 175 height 29
click at [224, 49] on icon at bounding box center [225, 46] width 7 height 9
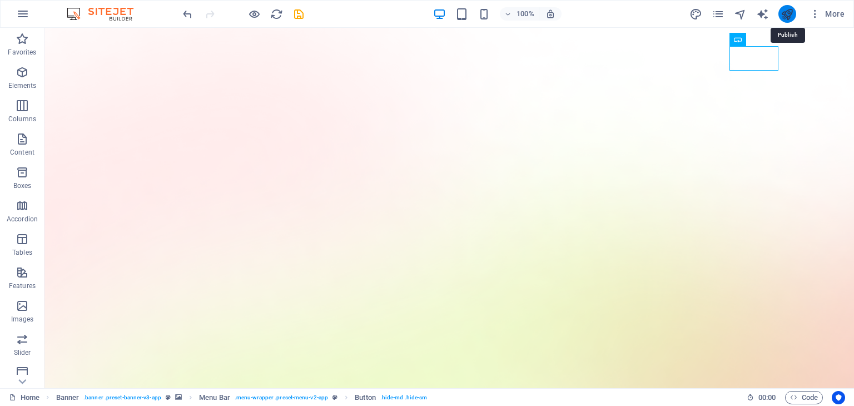
click at [788, 18] on icon "publish" at bounding box center [787, 14] width 13 height 13
